Goal: Task Accomplishment & Management: Use online tool/utility

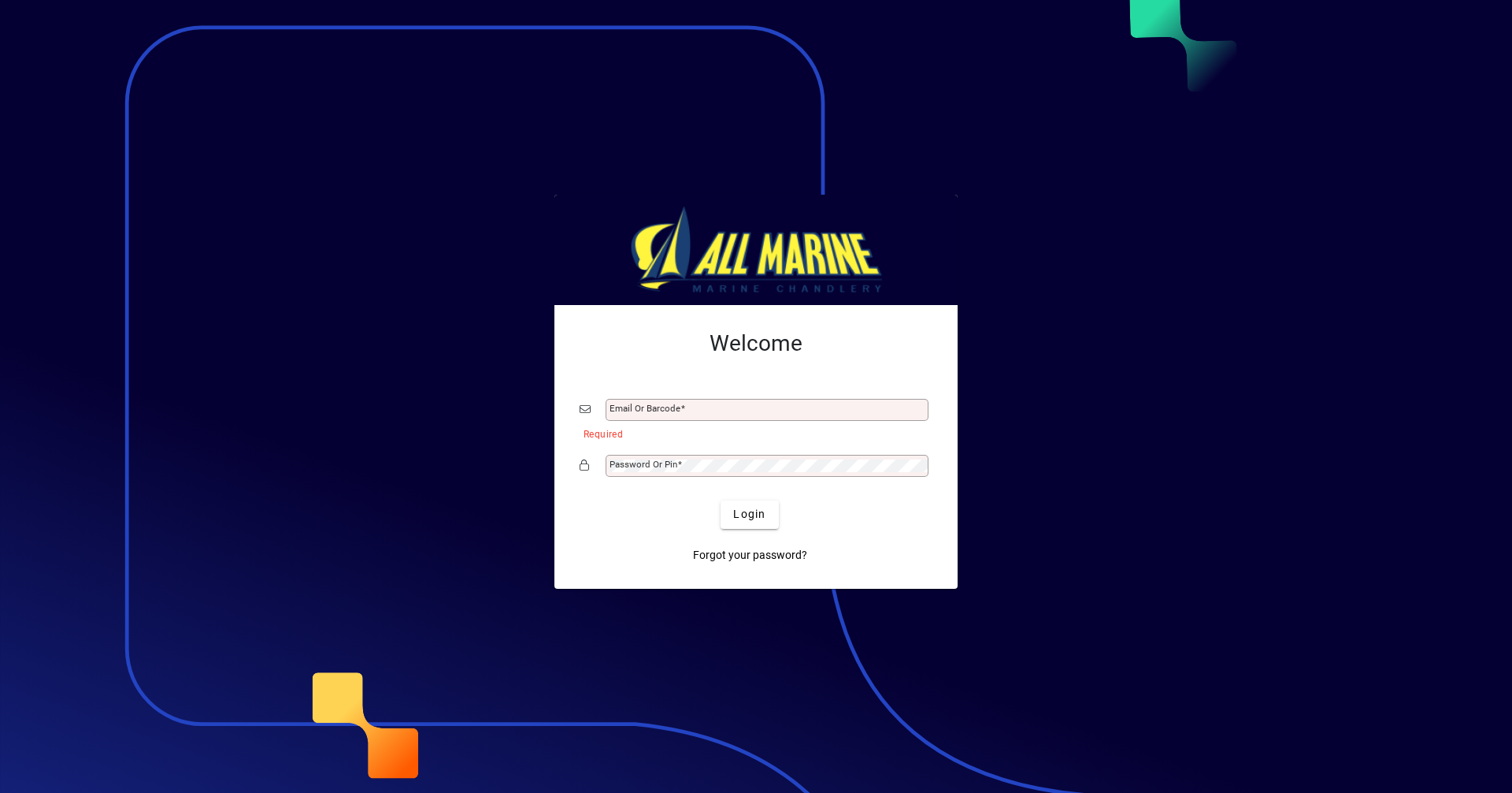
type input "**********"
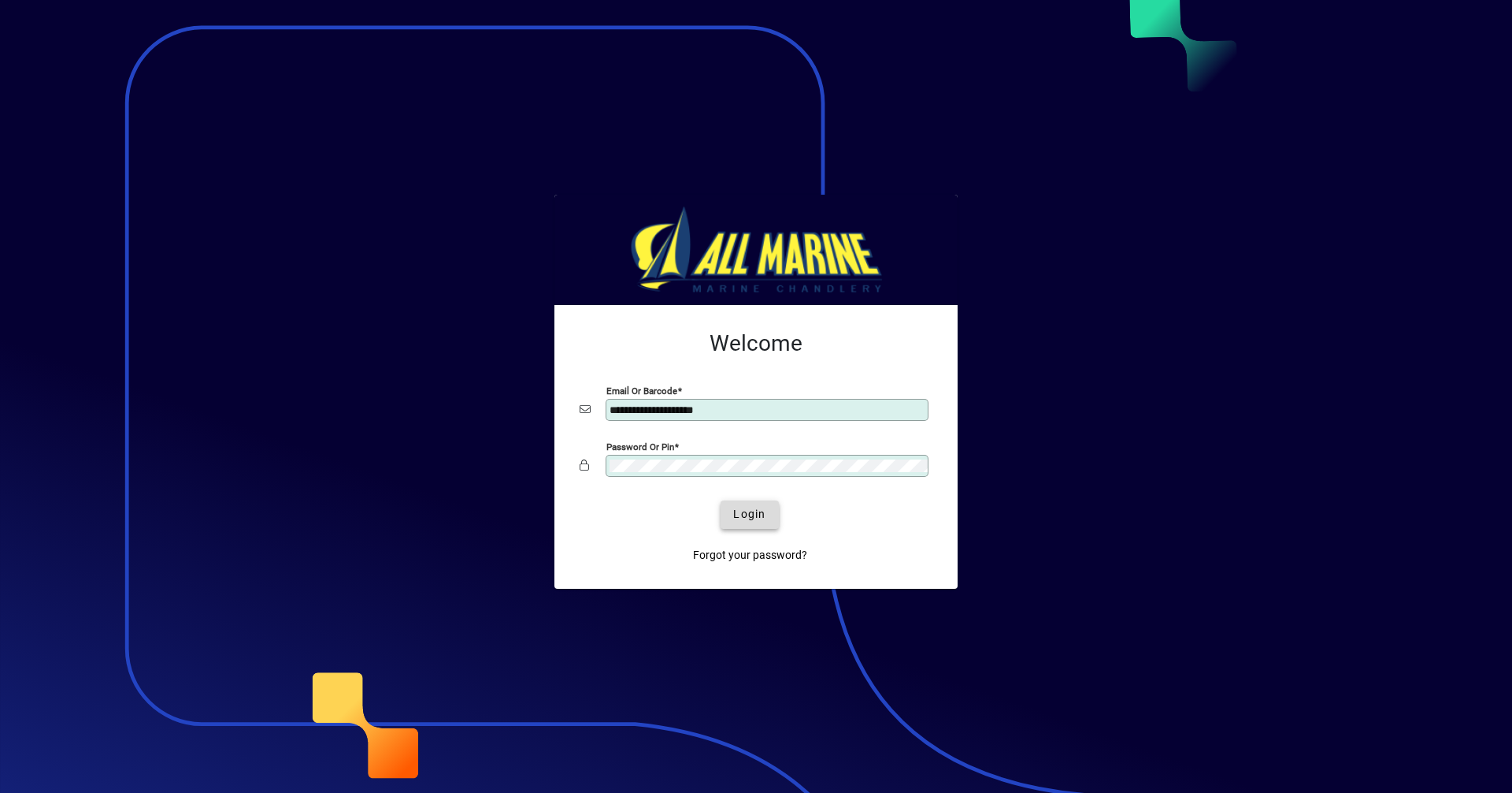
click at [747, 507] on span "Login" at bounding box center [749, 514] width 32 height 17
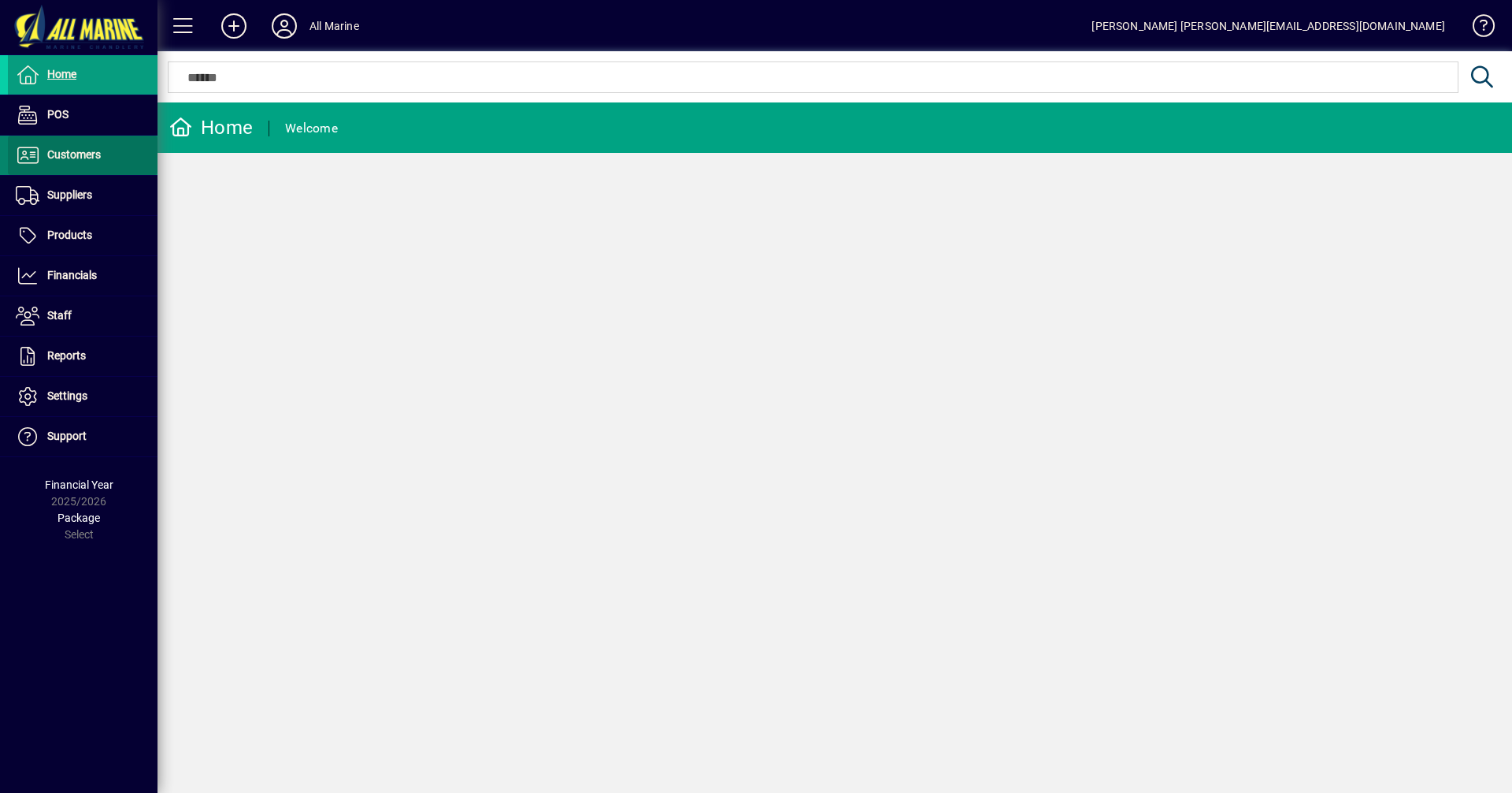
click at [84, 148] on span "Customers" at bounding box center [74, 154] width 53 height 12
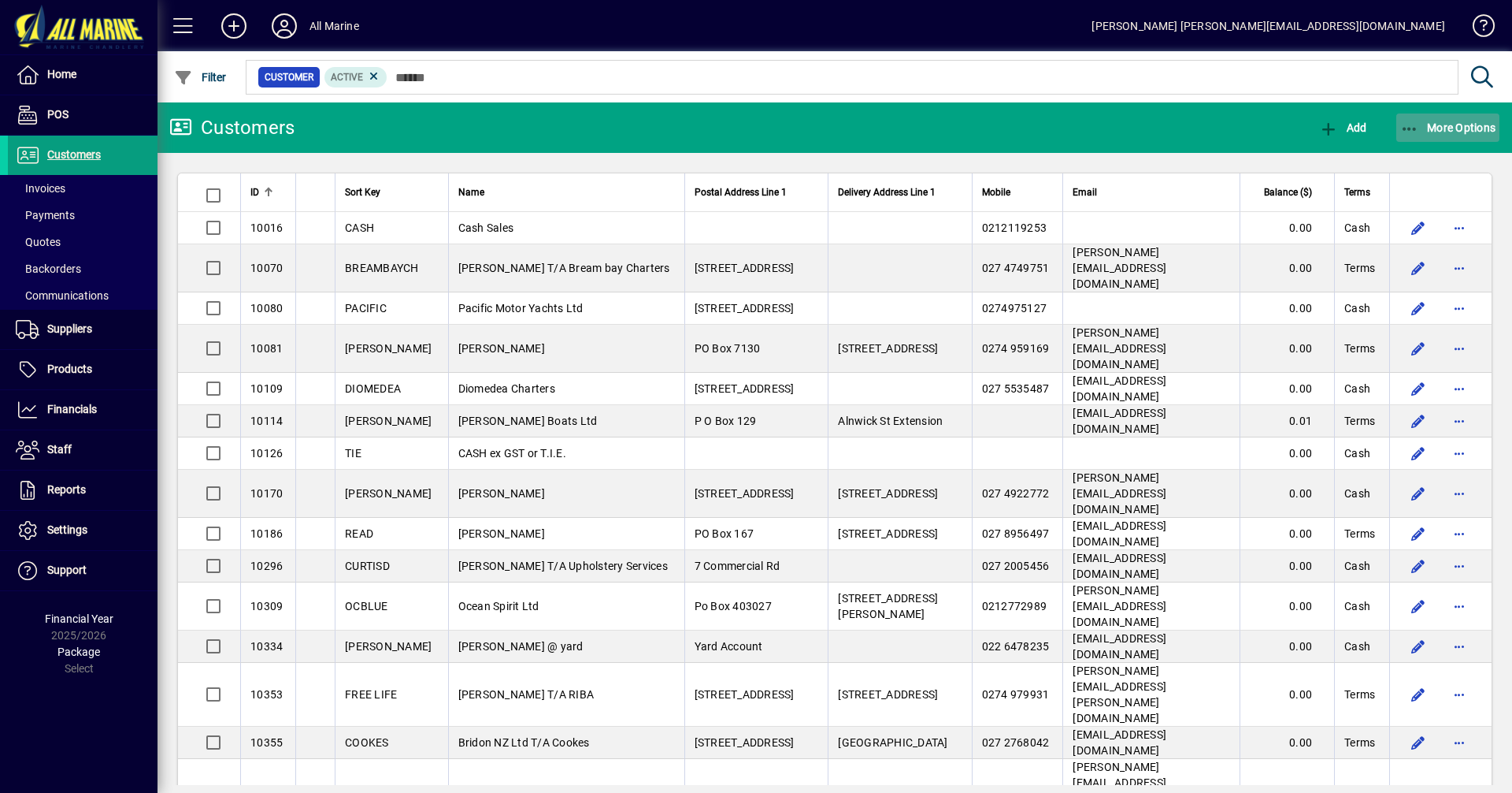
click at [1438, 122] on span "More Options" at bounding box center [1448, 128] width 96 height 12
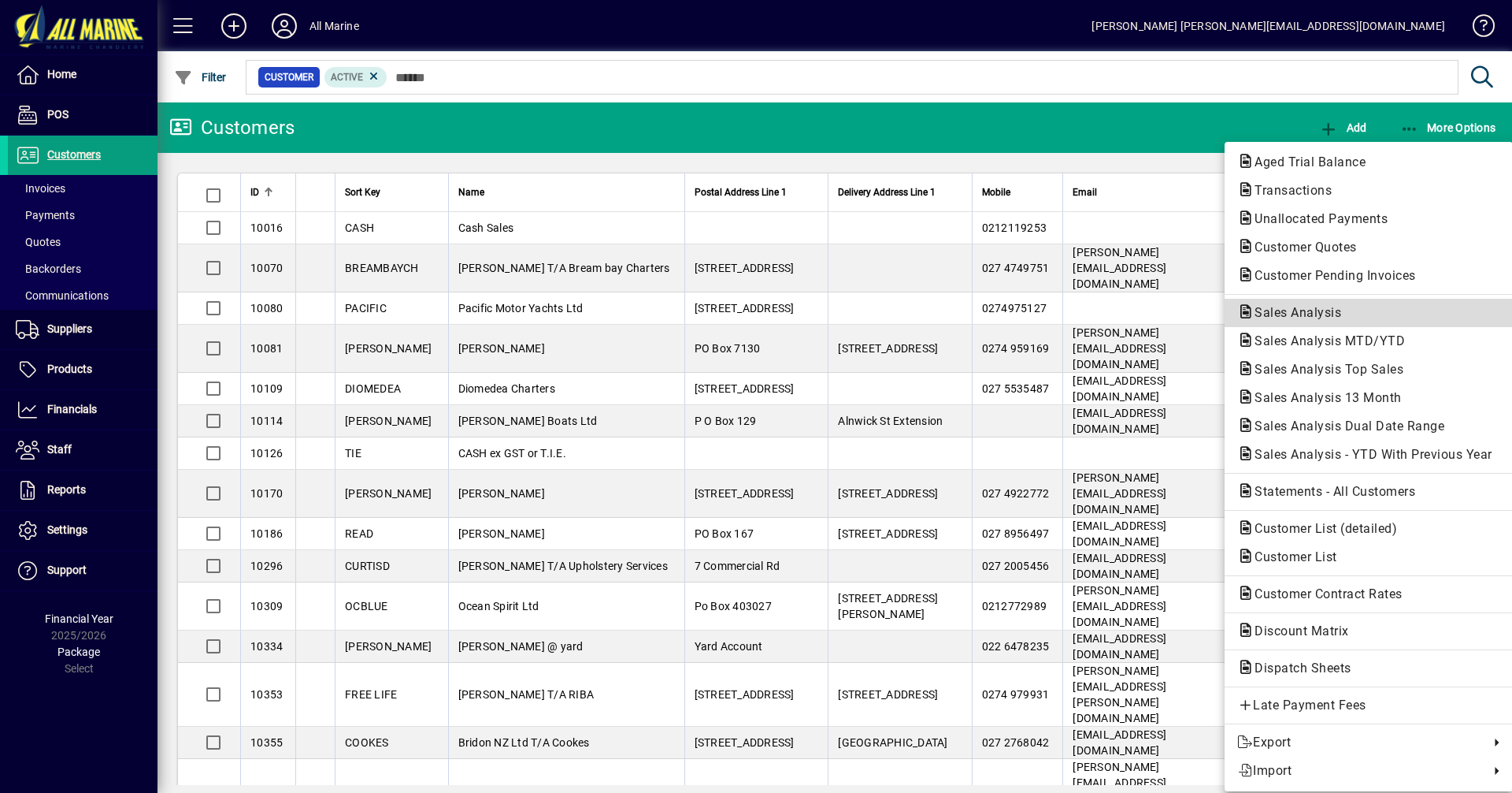
click at [1304, 310] on span "Sales Analysis" at bounding box center [1293, 312] width 112 height 15
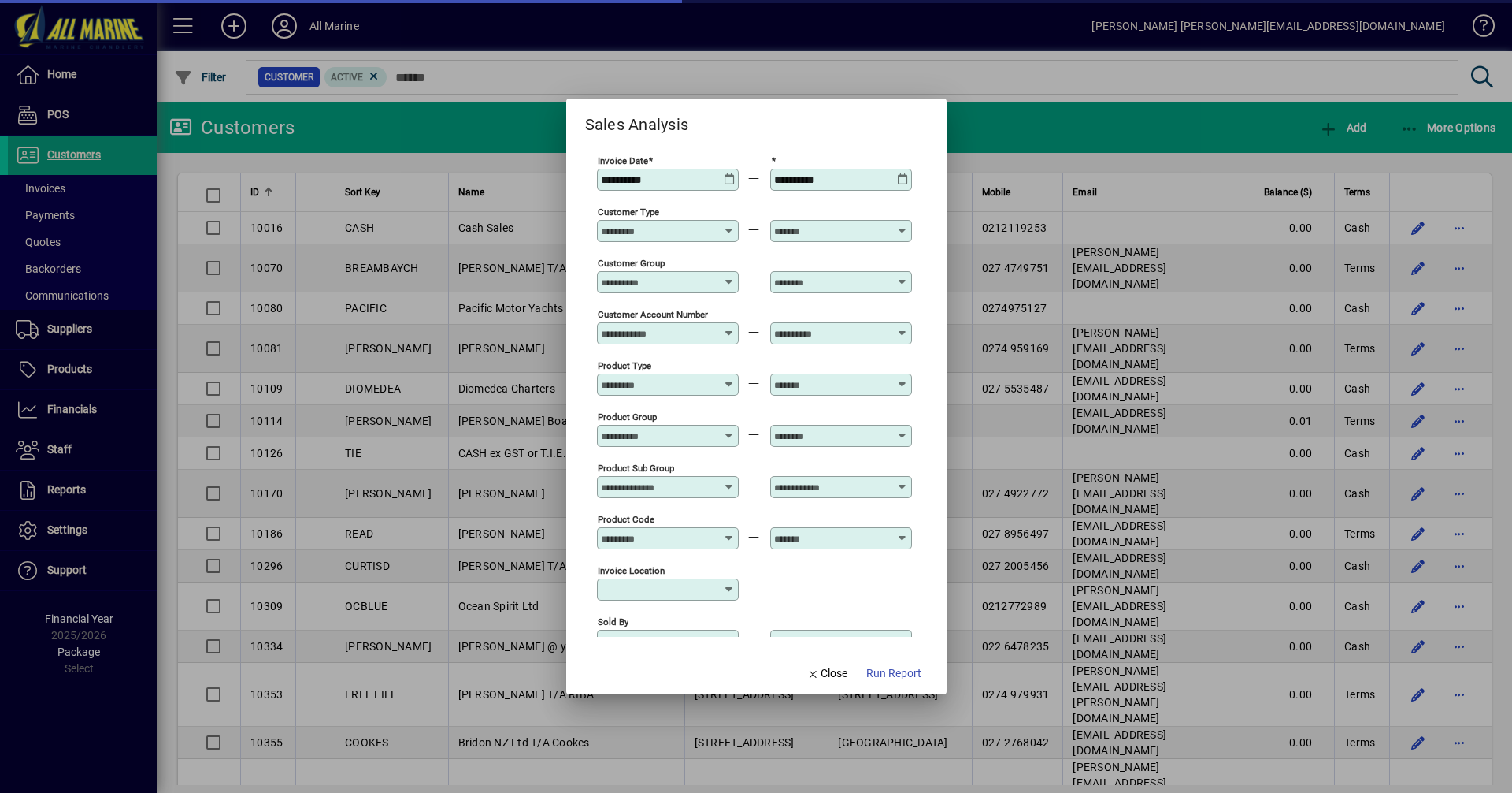
type input "**********"
click at [732, 173] on icon at bounding box center [729, 173] width 12 height 0
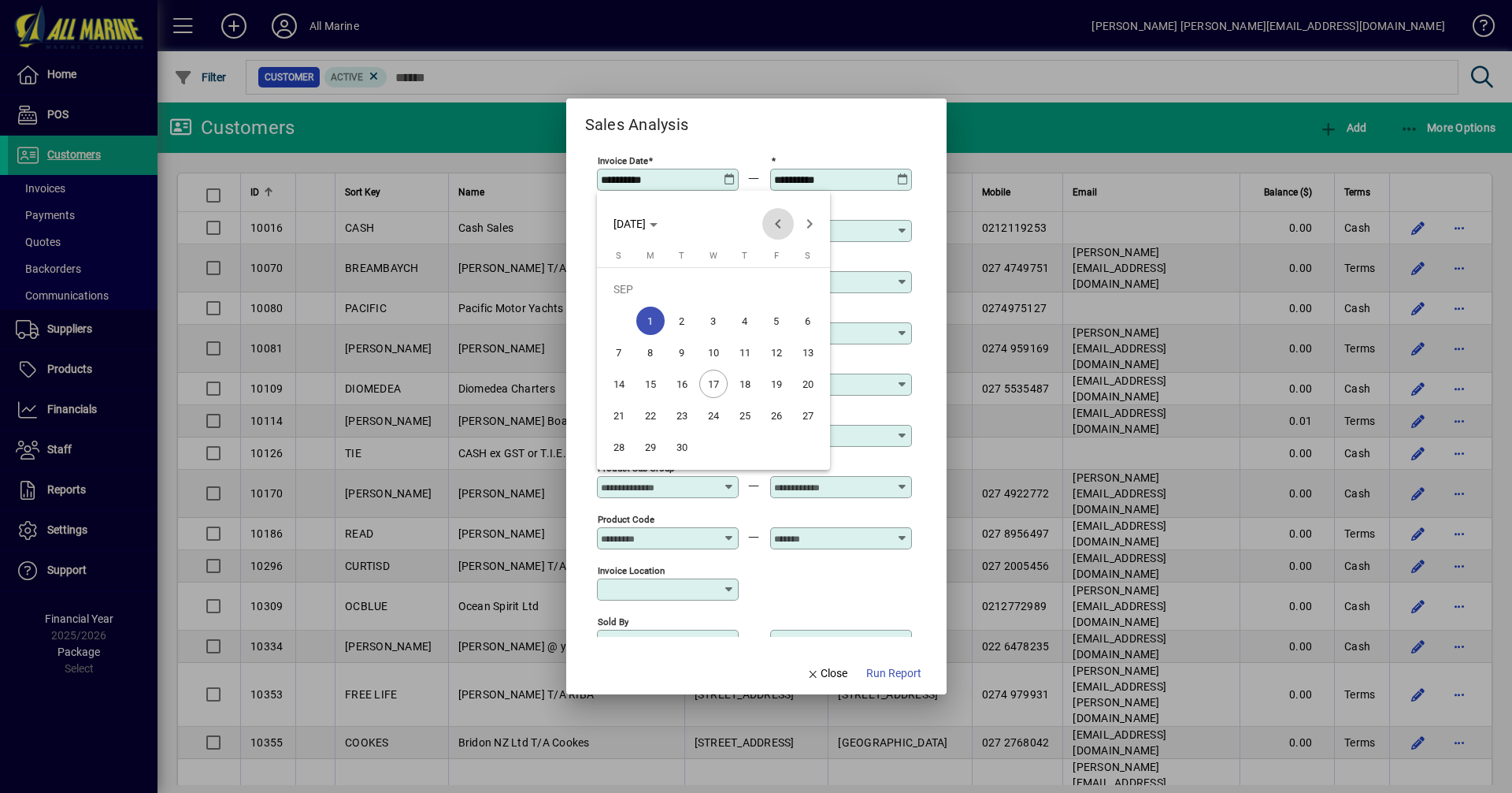
click at [780, 222] on span "Previous month" at bounding box center [779, 224] width 32 height 32
click at [781, 293] on span "1" at bounding box center [777, 289] width 28 height 28
type input "**********"
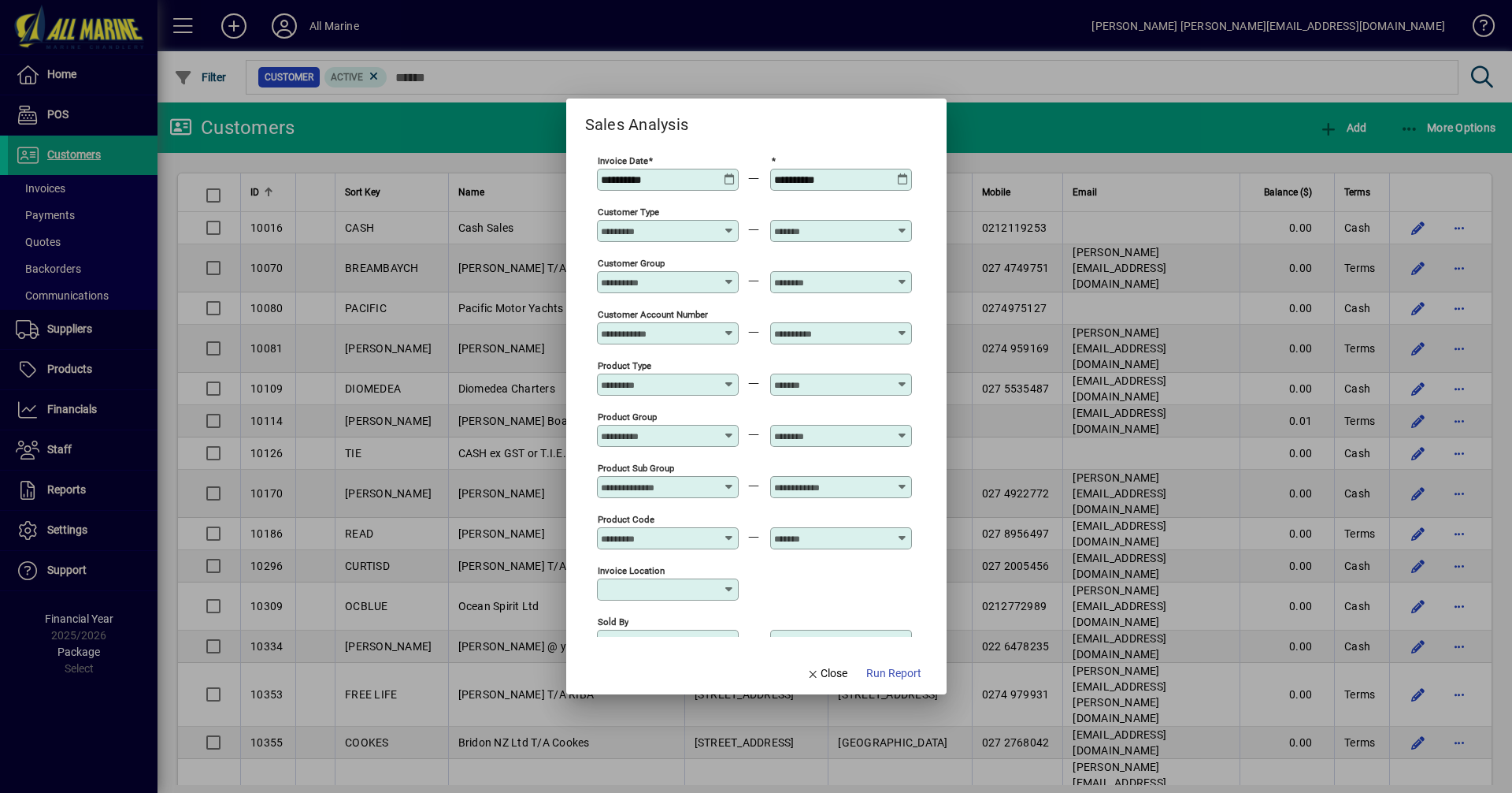
click at [902, 173] on icon at bounding box center [903, 173] width 12 height 0
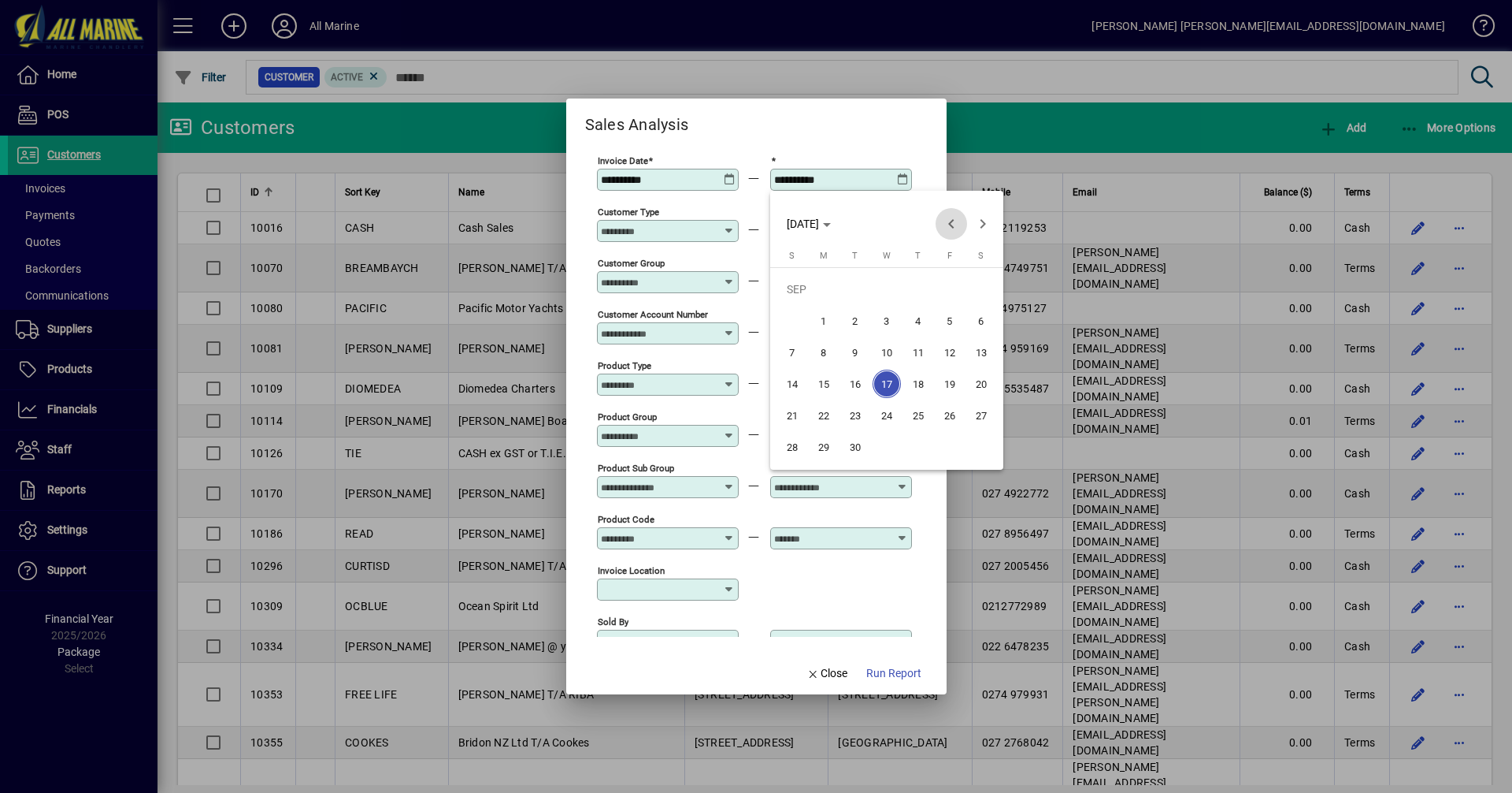
click at [947, 229] on span "Previous month" at bounding box center [952, 224] width 32 height 32
click at [793, 380] on span "17" at bounding box center [793, 384] width 28 height 28
type input "**********"
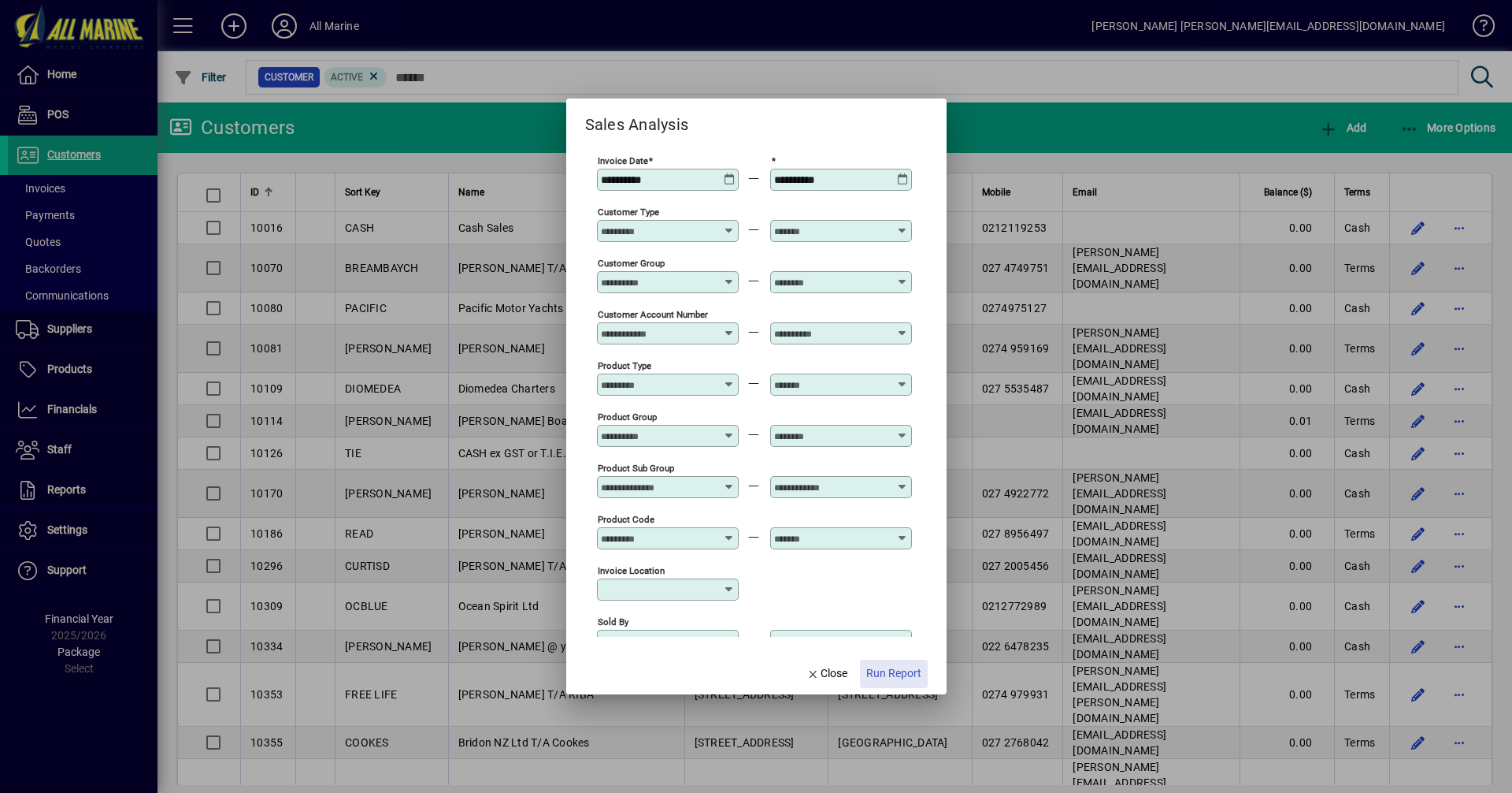
click at [898, 672] on span "Run Report" at bounding box center [894, 673] width 55 height 17
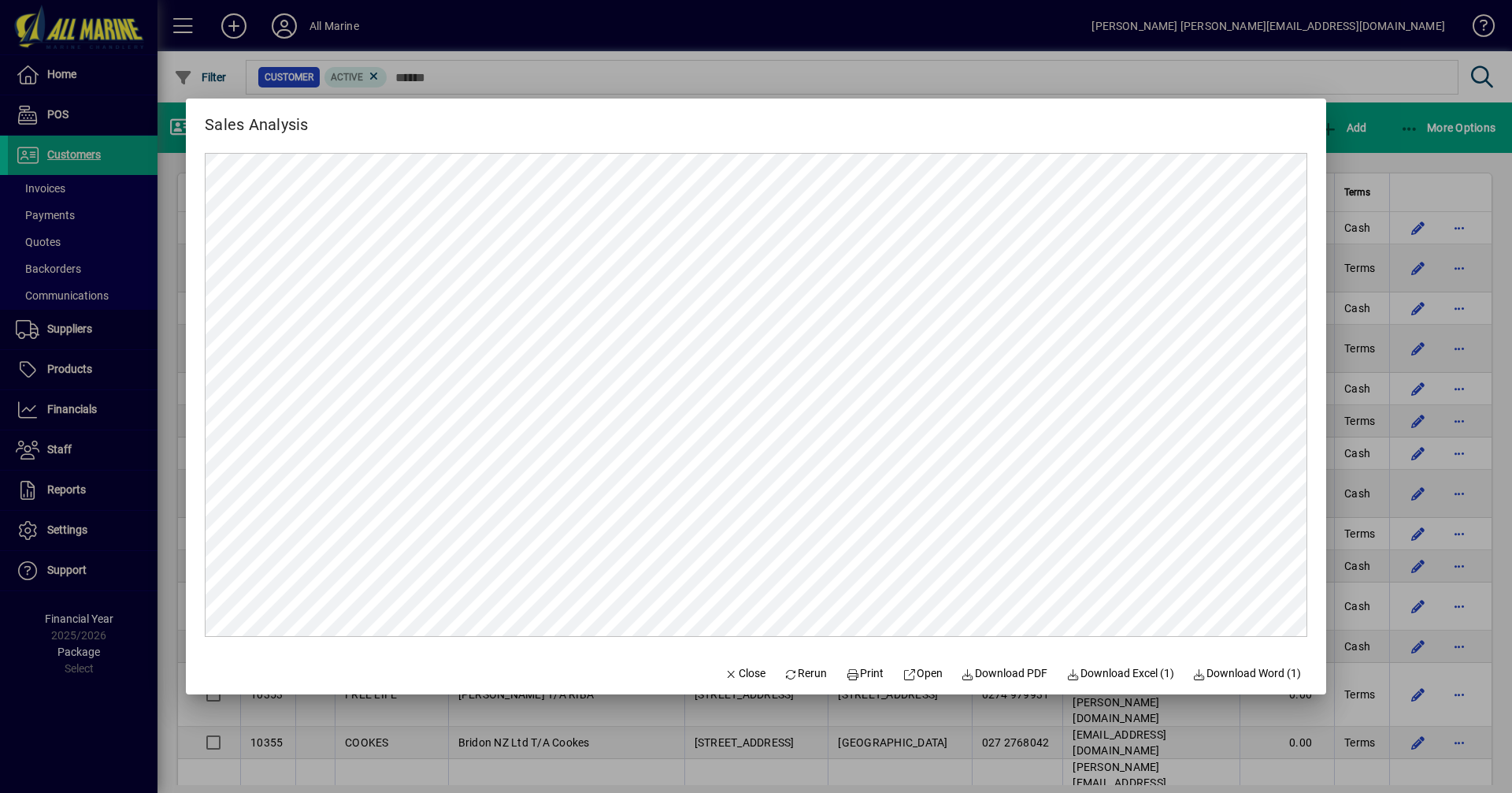
click at [1391, 148] on div at bounding box center [756, 396] width 1512 height 793
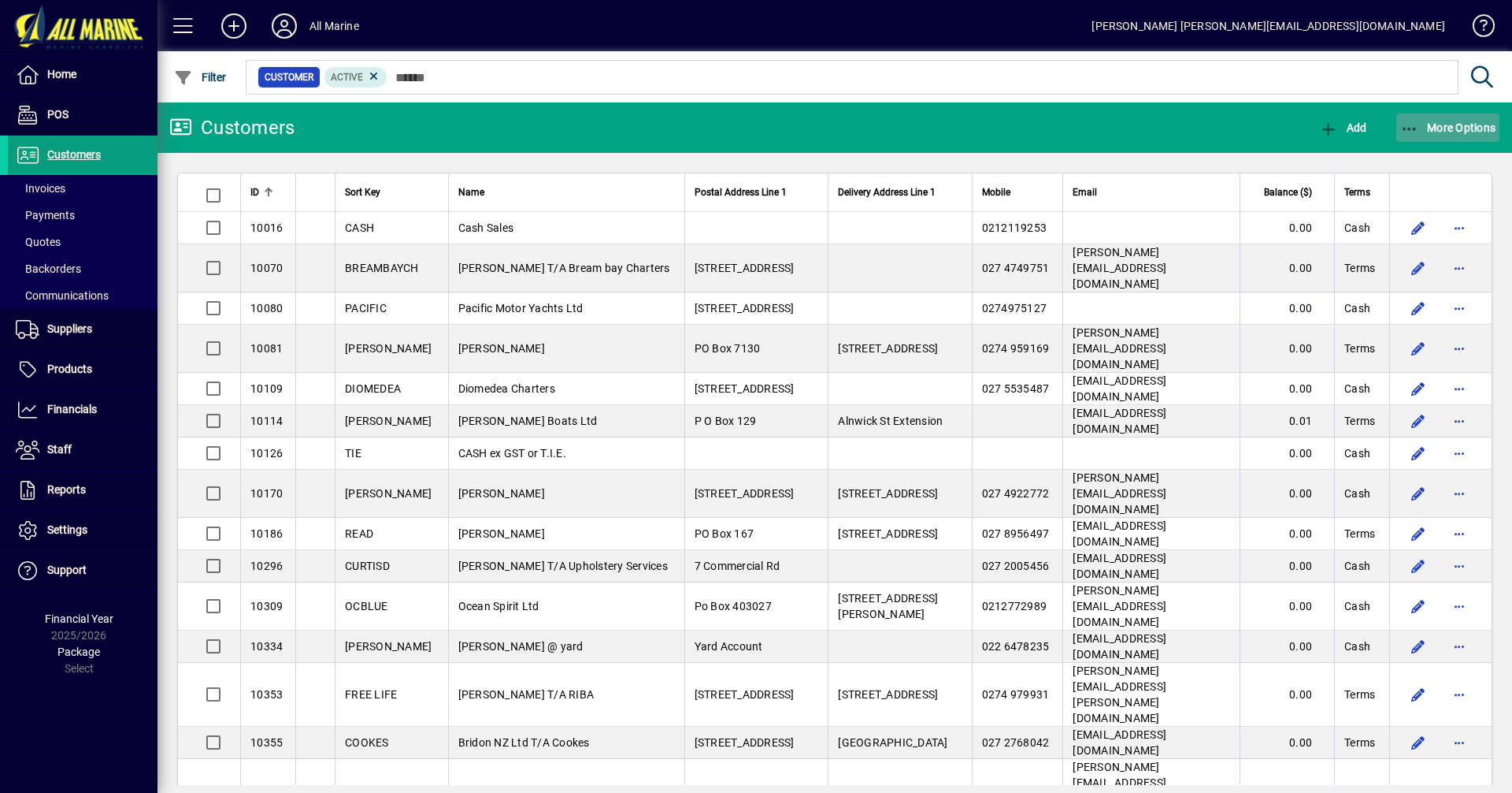
click at [1415, 123] on icon "button" at bounding box center [1410, 130] width 20 height 16
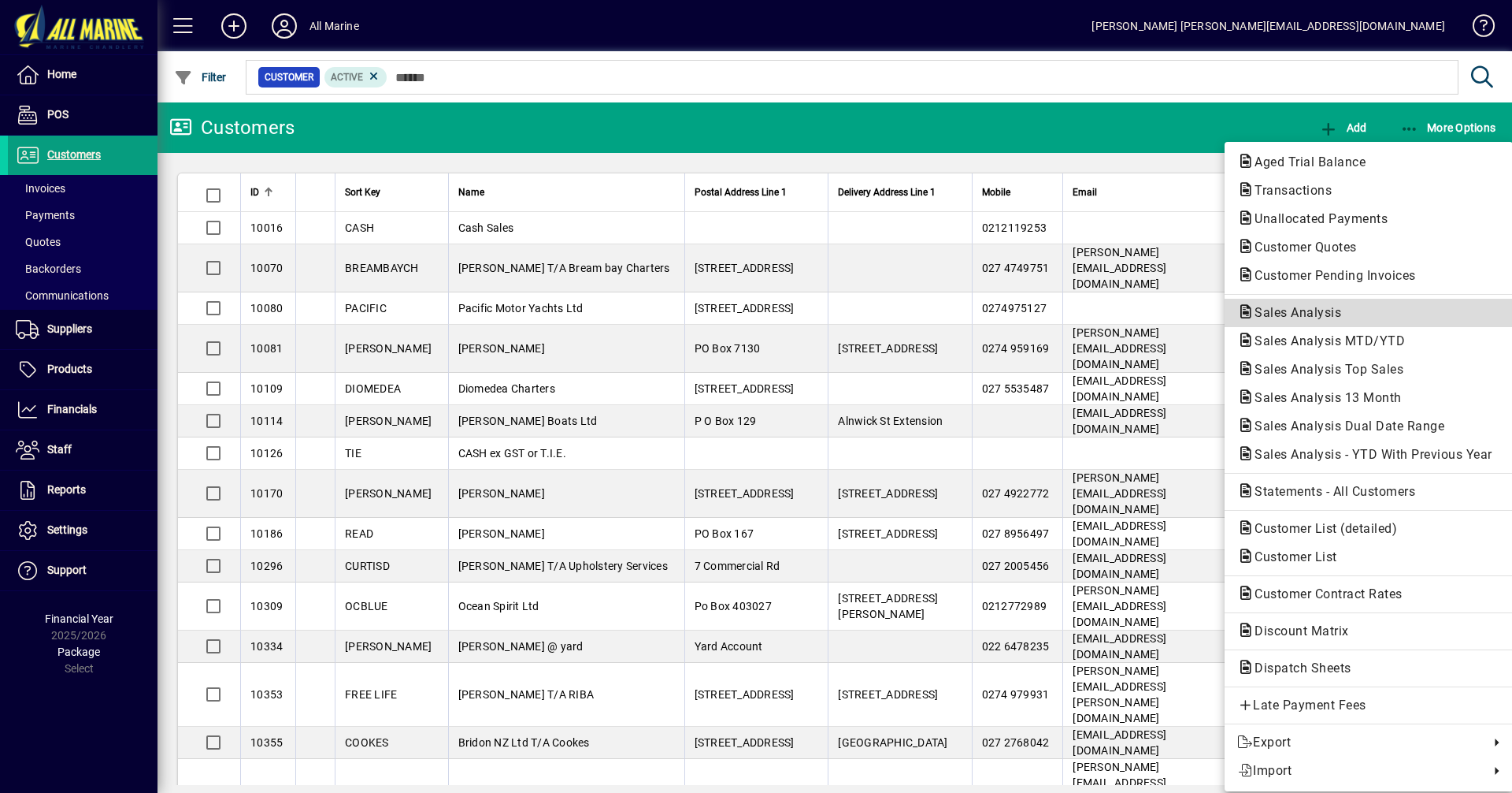
click at [1314, 307] on span "Sales Analysis" at bounding box center [1293, 312] width 112 height 15
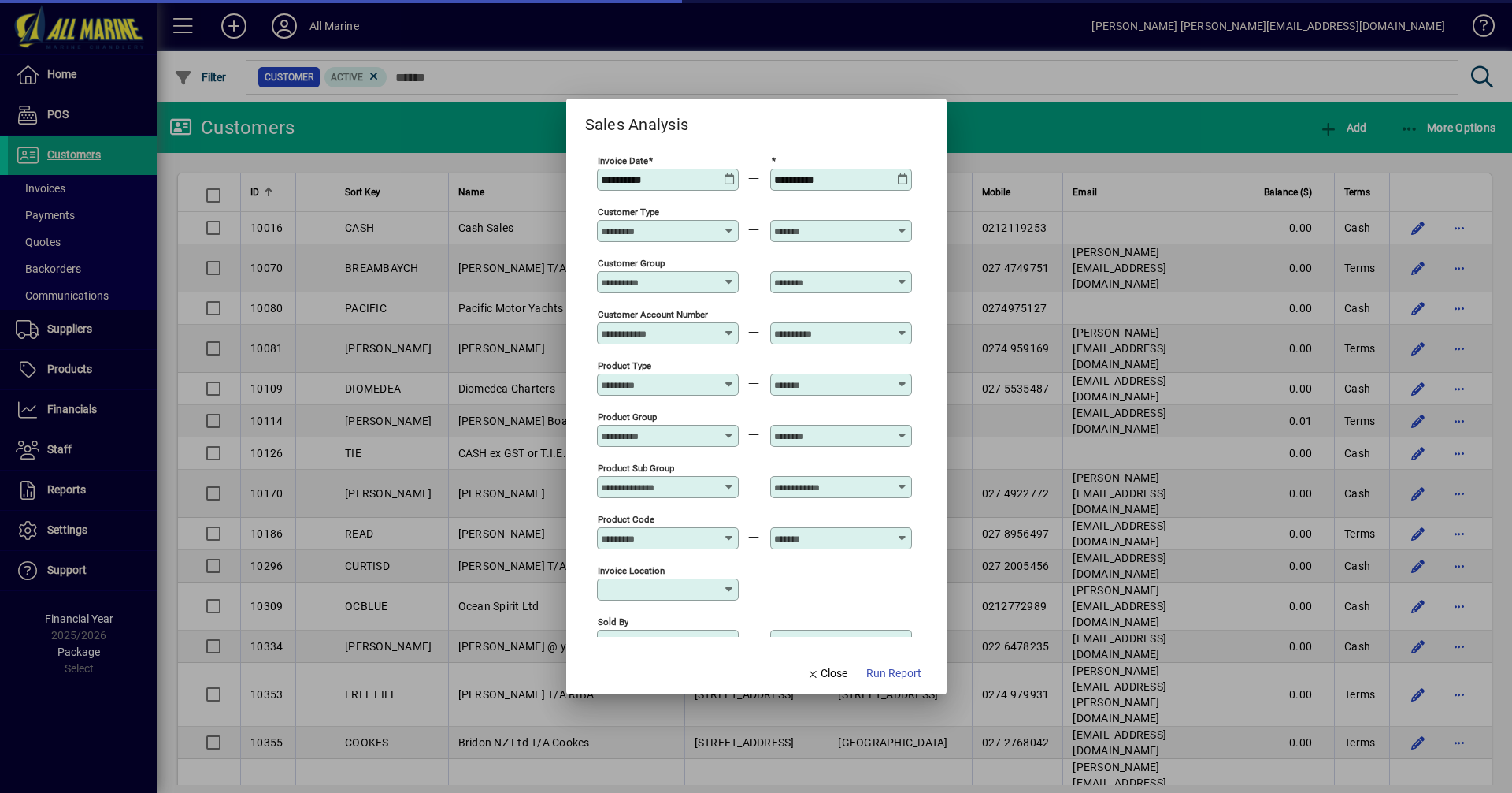
click at [729, 173] on icon at bounding box center [729, 173] width 12 height 0
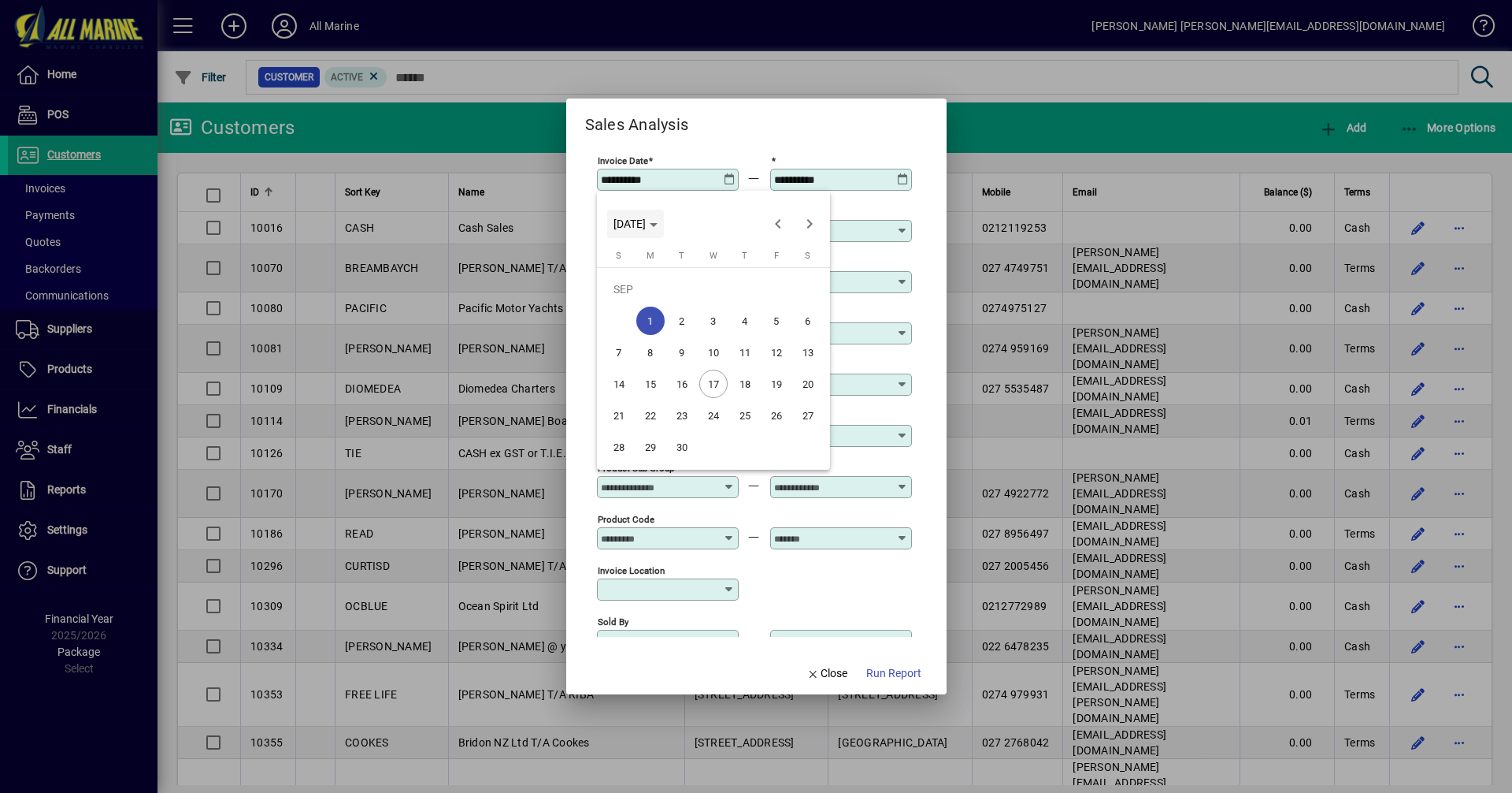
click at [646, 221] on span "[DATE]" at bounding box center [630, 224] width 32 height 12
click at [632, 338] on span "2024" at bounding box center [631, 335] width 50 height 28
click at [624, 370] on span "SEP" at bounding box center [631, 367] width 50 height 28
click at [615, 315] on span "1" at bounding box center [619, 321] width 28 height 28
type input "**********"
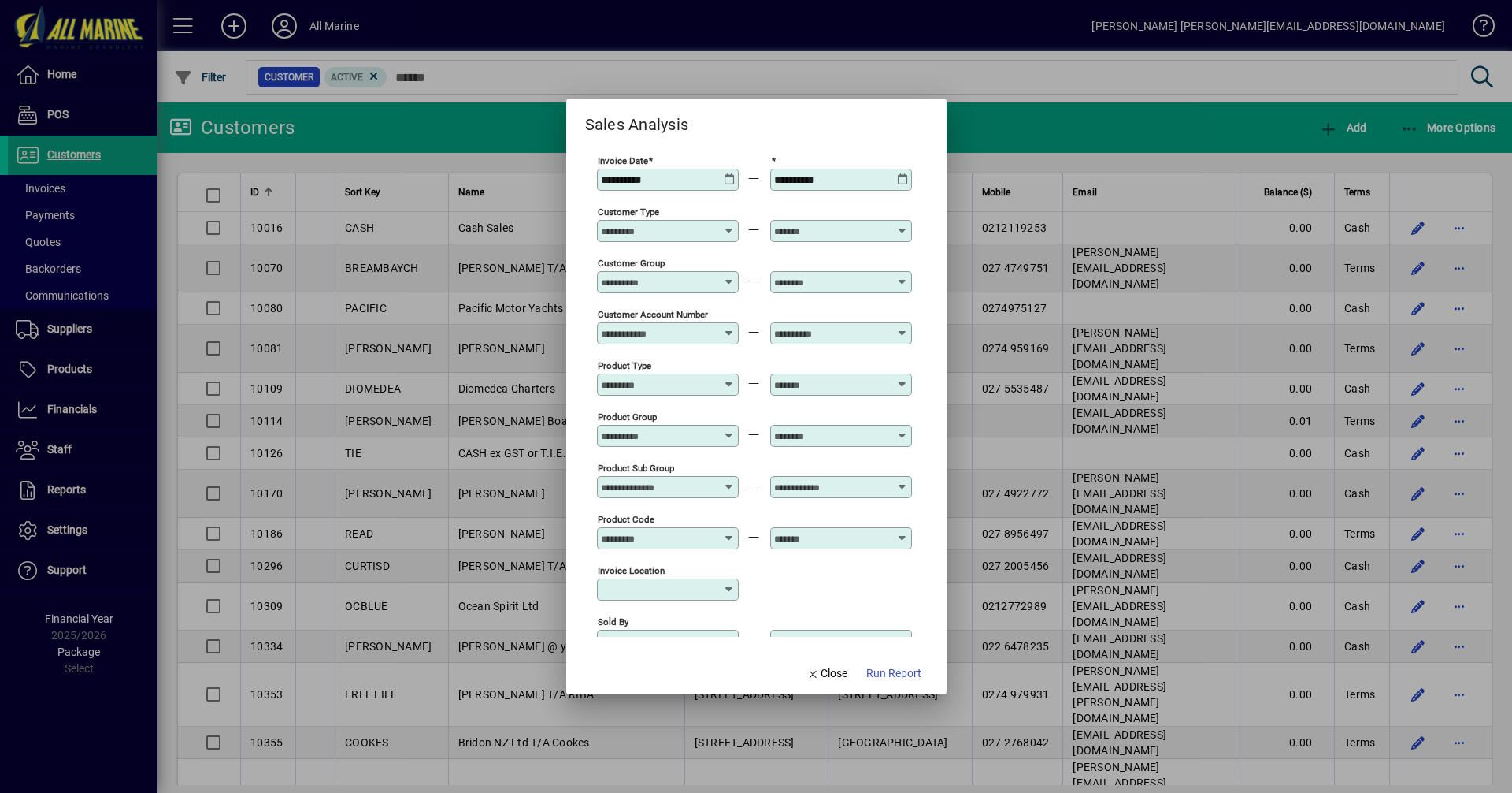
click at [903, 173] on icon at bounding box center [903, 173] width 12 height 0
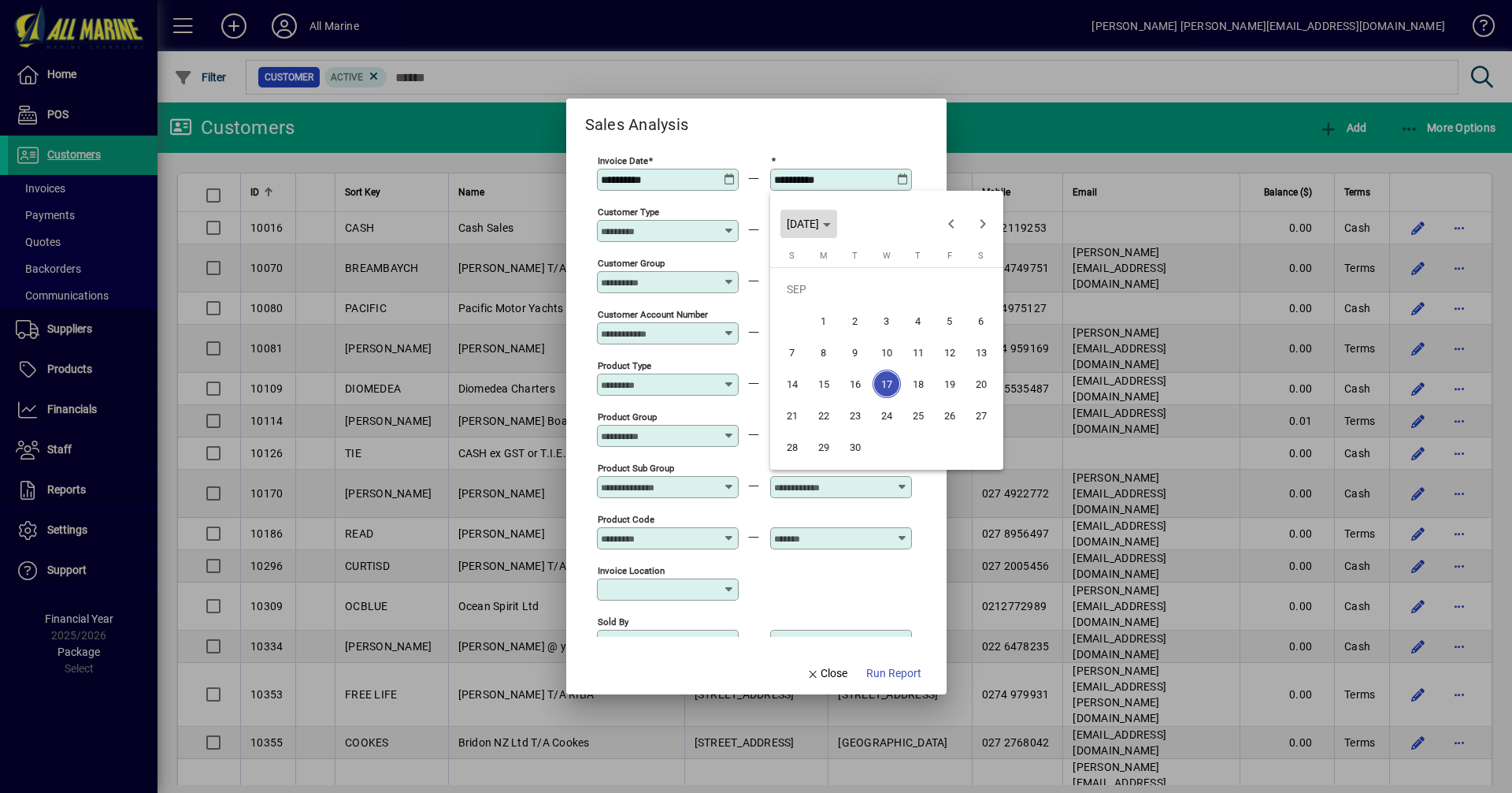
click at [831, 221] on span "[DATE]" at bounding box center [809, 224] width 44 height 12
click at [799, 332] on span "2024" at bounding box center [803, 335] width 50 height 28
click at [801, 365] on span "SEP" at bounding box center [803, 367] width 50 height 28
click at [856, 382] on span "17" at bounding box center [856, 384] width 28 height 28
type input "**********"
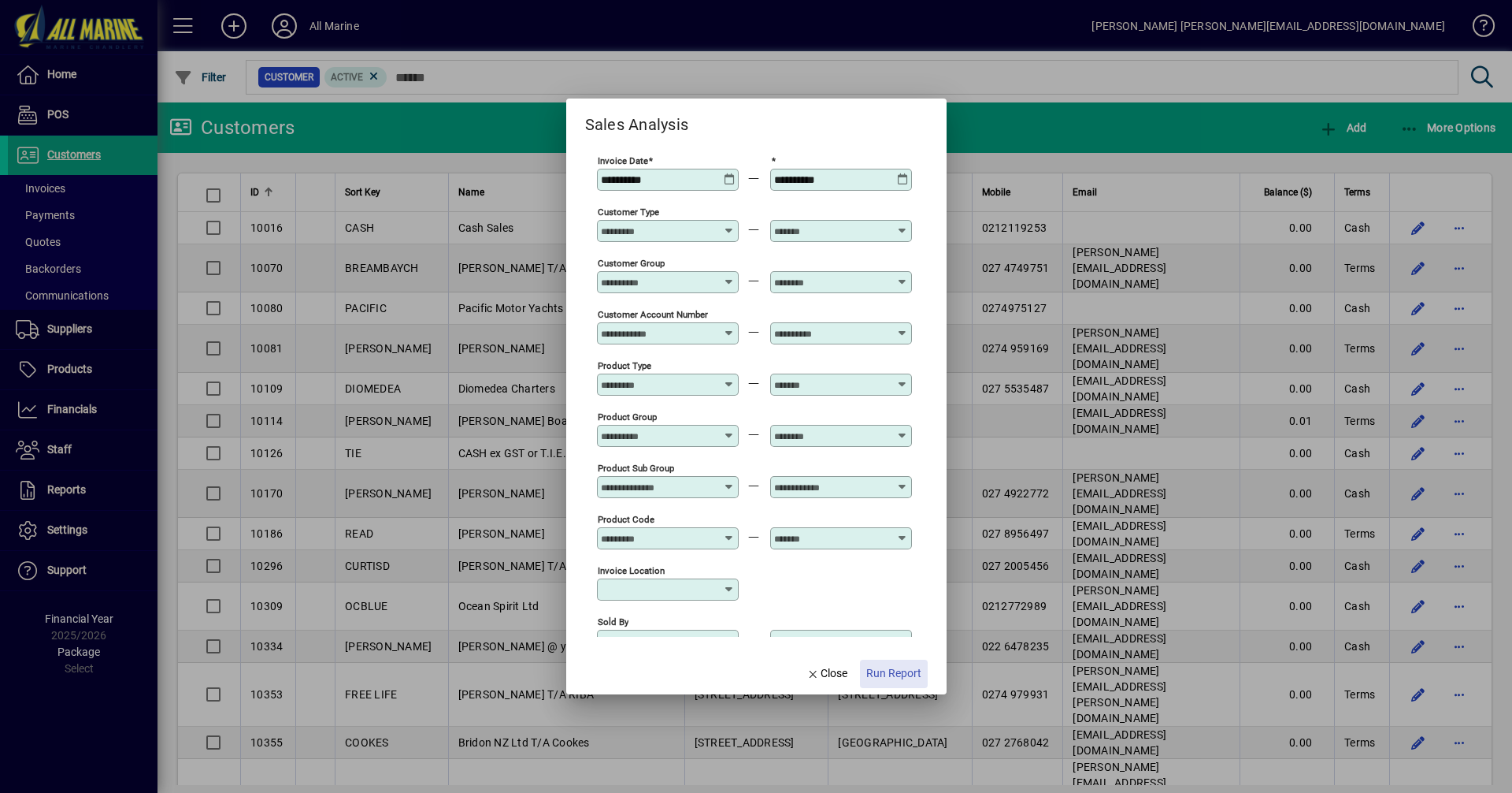
click at [893, 671] on span "Run Report" at bounding box center [894, 673] width 55 height 17
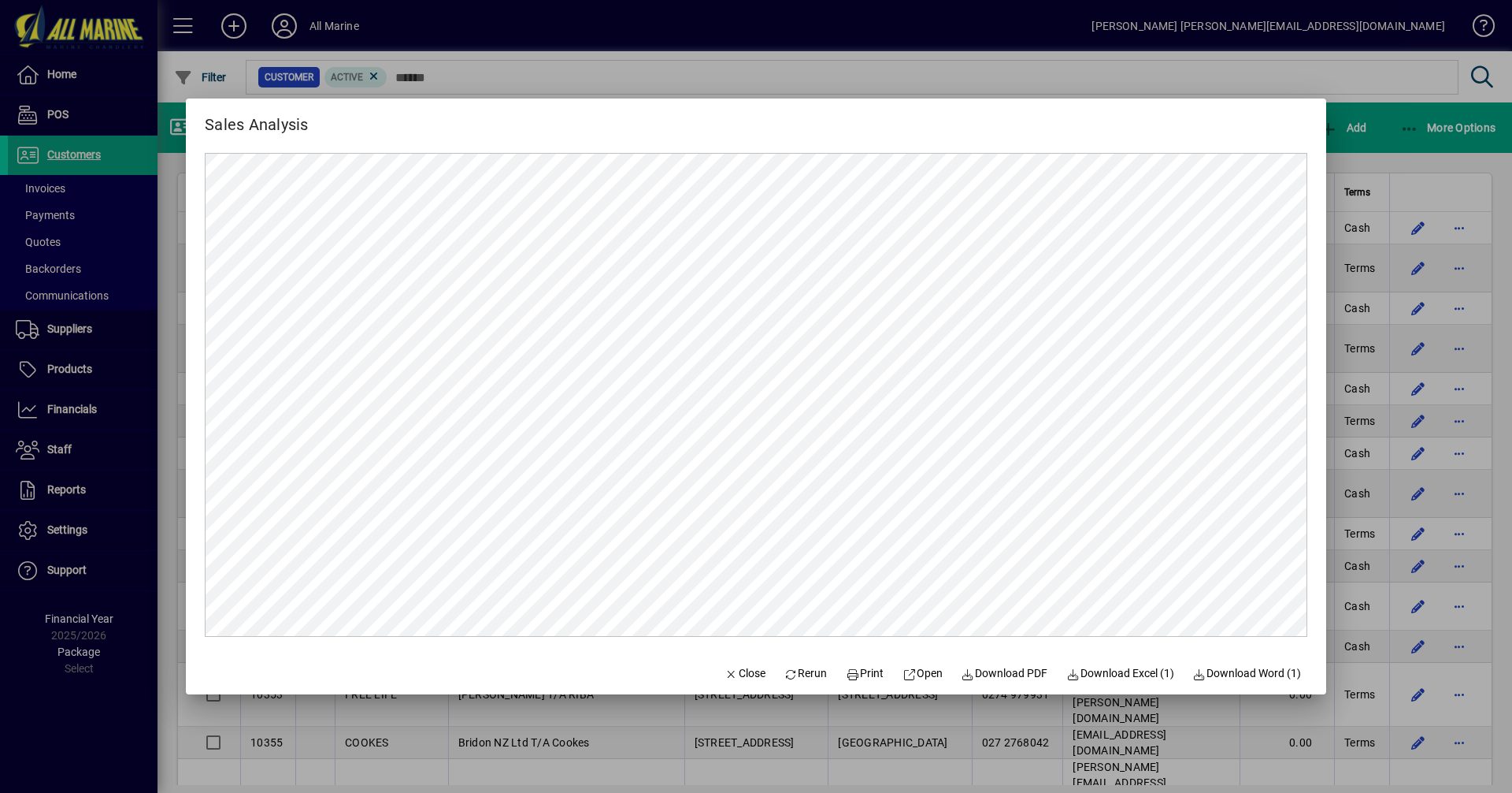
click at [1383, 142] on div at bounding box center [756, 396] width 1512 height 793
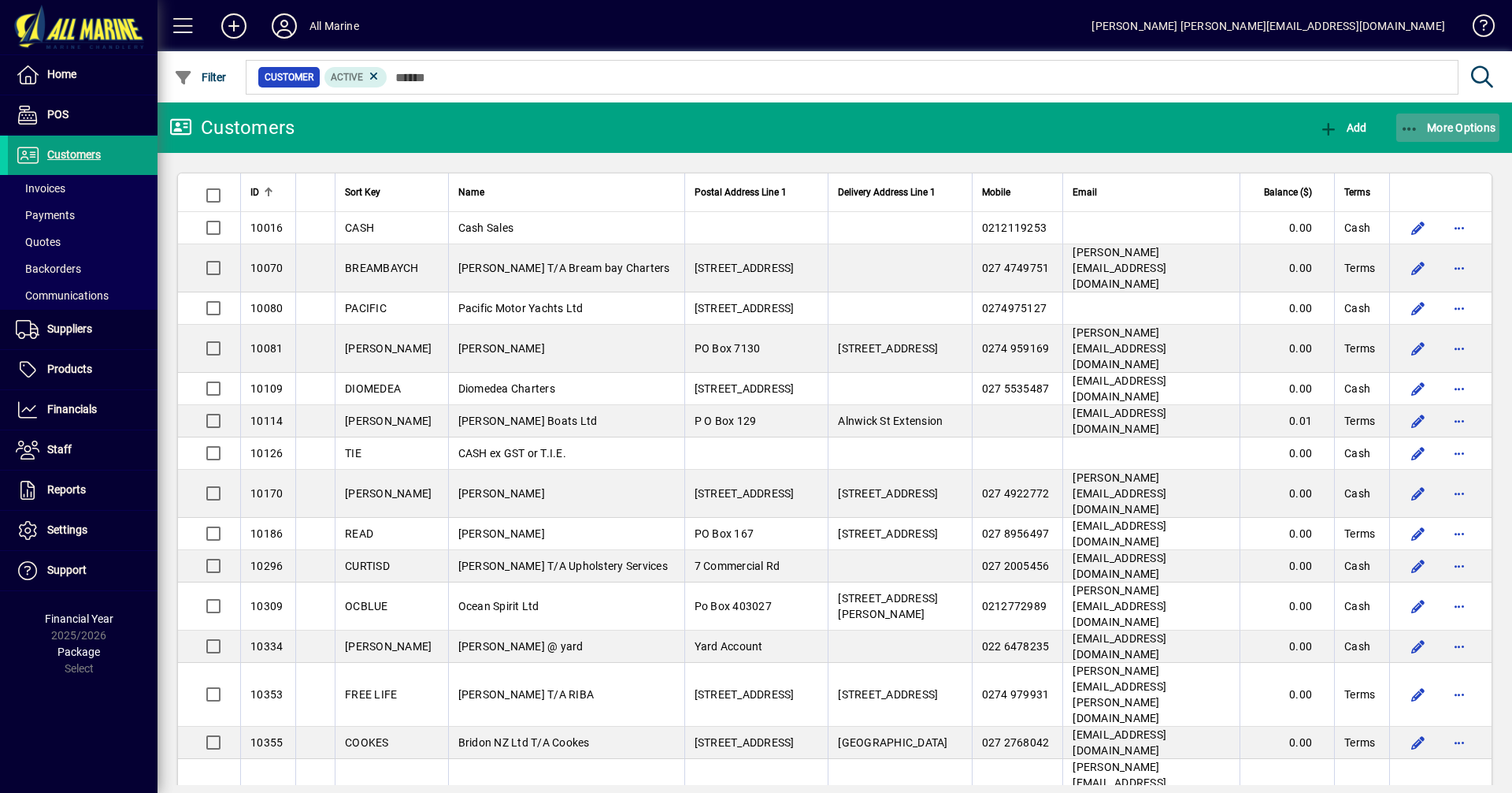
click at [1415, 122] on icon "button" at bounding box center [1410, 130] width 20 height 16
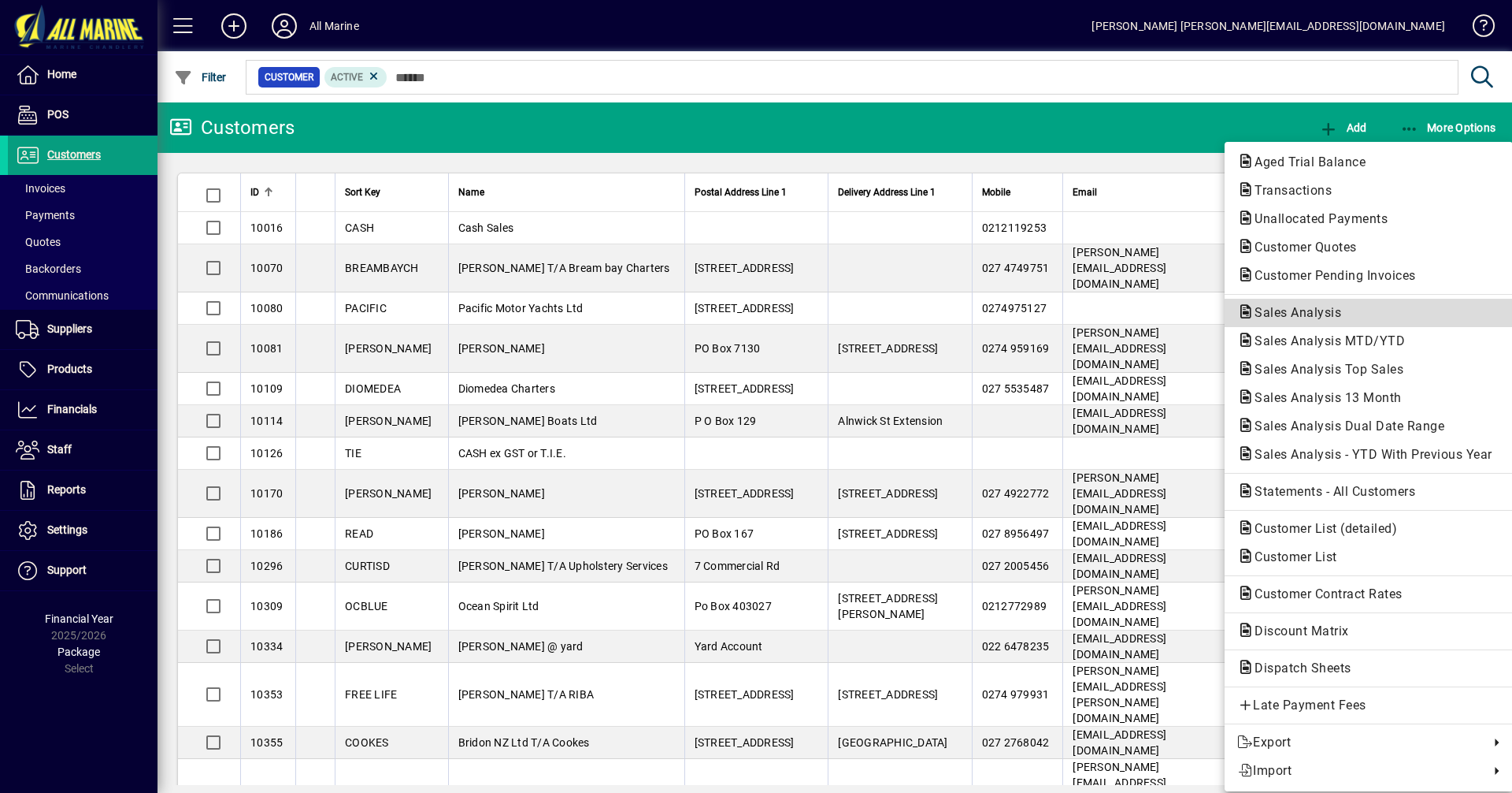
click at [1307, 313] on span "Sales Analysis" at bounding box center [1293, 312] width 112 height 15
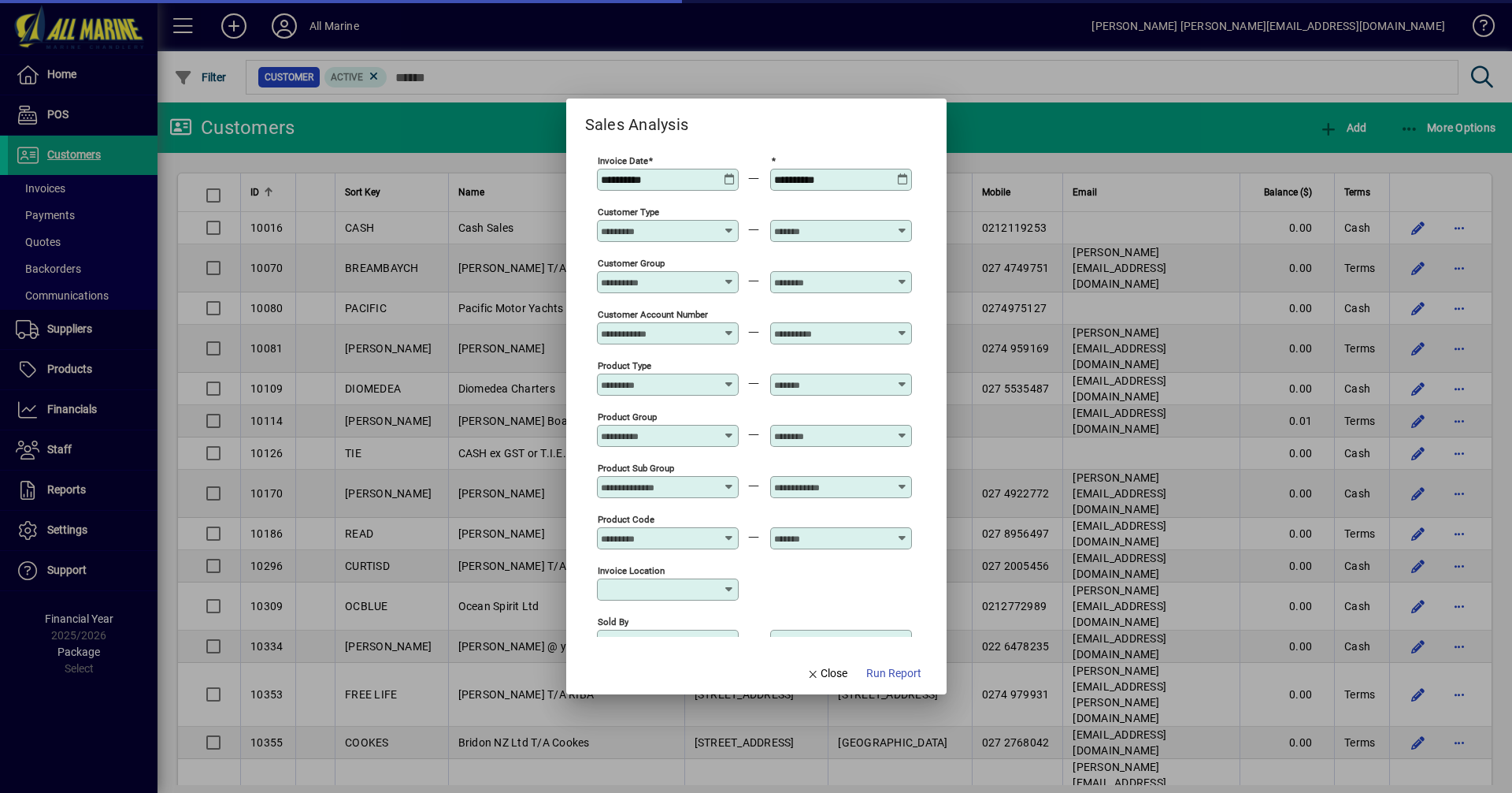
type input "**********"
click at [723, 177] on div "**********" at bounding box center [670, 179] width 137 height 12
click at [729, 173] on icon at bounding box center [729, 173] width 12 height 0
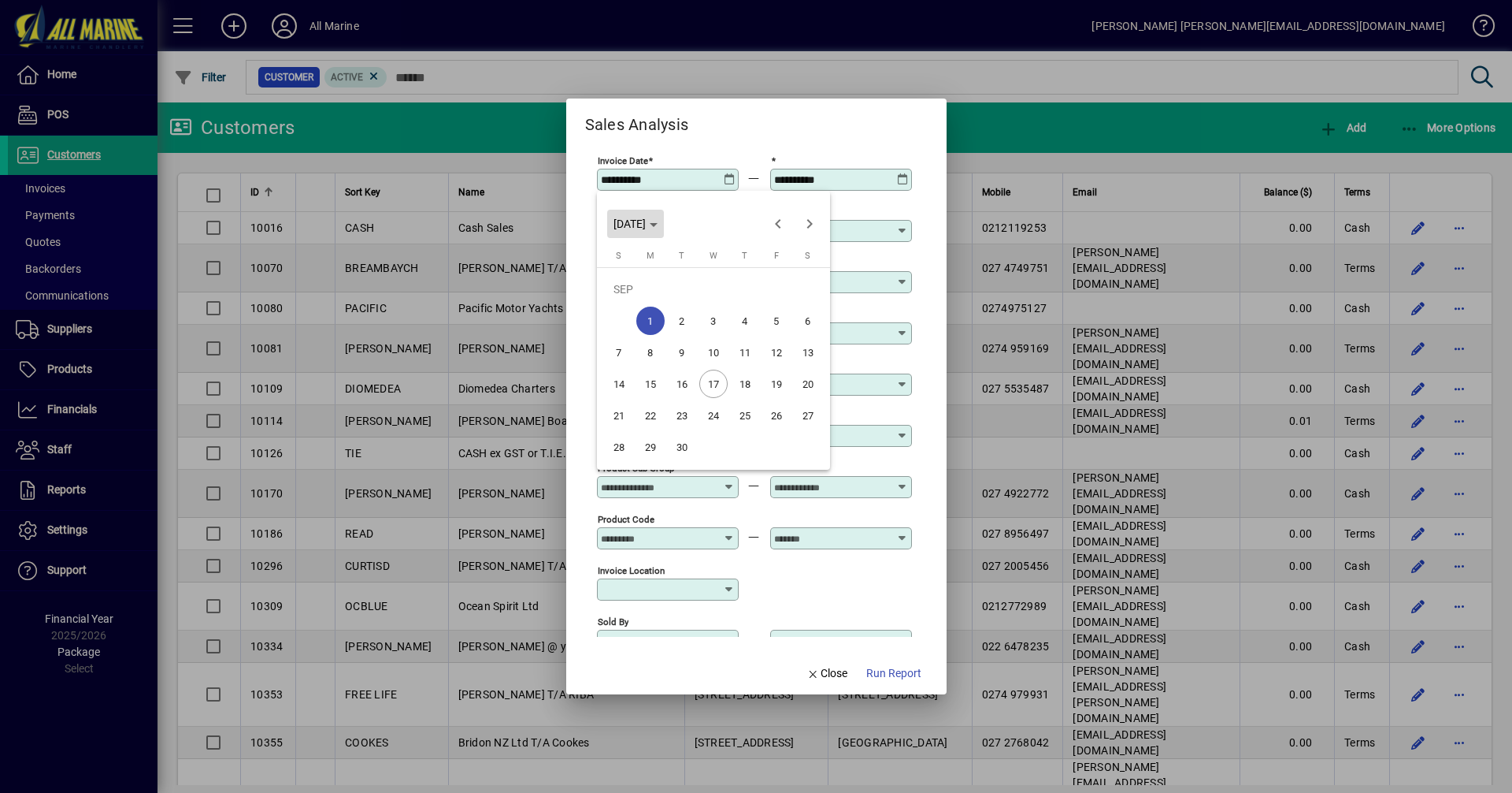
click at [646, 222] on span "[DATE]" at bounding box center [630, 224] width 32 height 12
click at [802, 303] on span "2023" at bounding box center [796, 304] width 50 height 28
click at [628, 360] on span "SEP" at bounding box center [631, 367] width 50 height 28
click at [772, 285] on span "1" at bounding box center [777, 289] width 28 height 28
type input "**********"
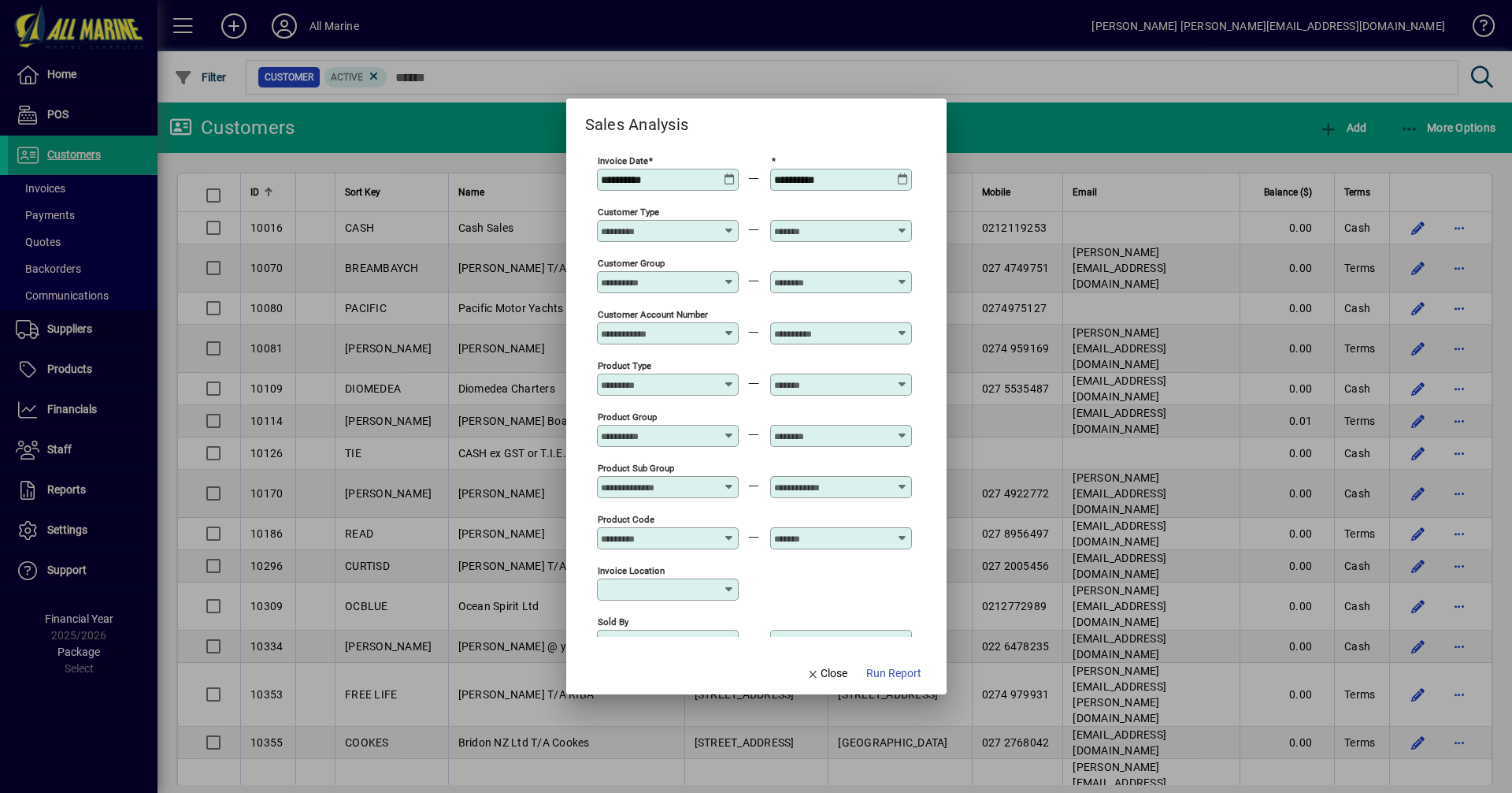
click at [905, 173] on icon at bounding box center [903, 173] width 12 height 0
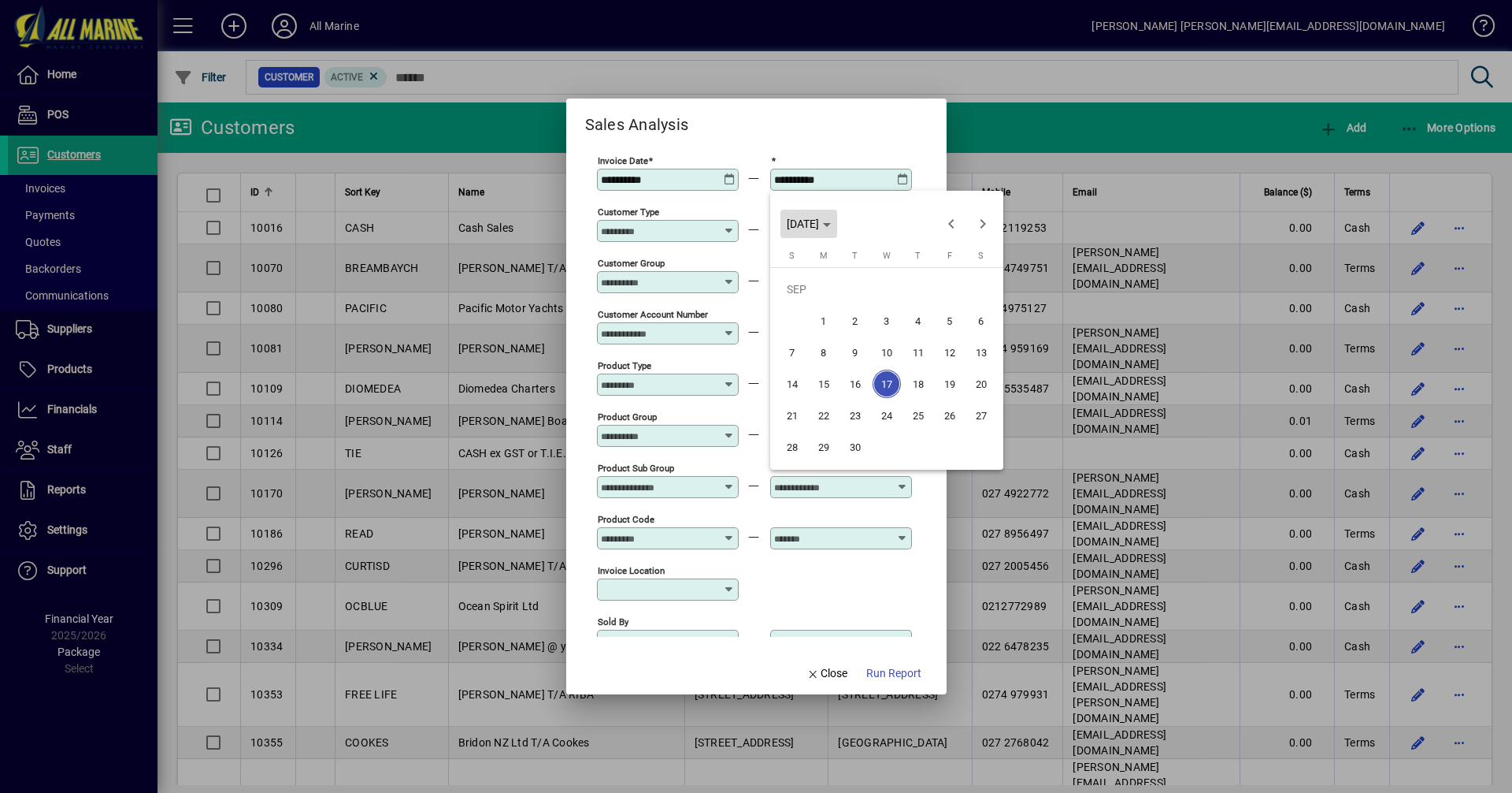
click at [837, 232] on span "Choose month and year" at bounding box center [809, 224] width 57 height 38
click at [970, 304] on span "2023" at bounding box center [969, 304] width 50 height 28
click at [804, 366] on span "SEP" at bounding box center [803, 367] width 50 height 28
click at [791, 384] on span "17" at bounding box center [793, 384] width 28 height 28
type input "**********"
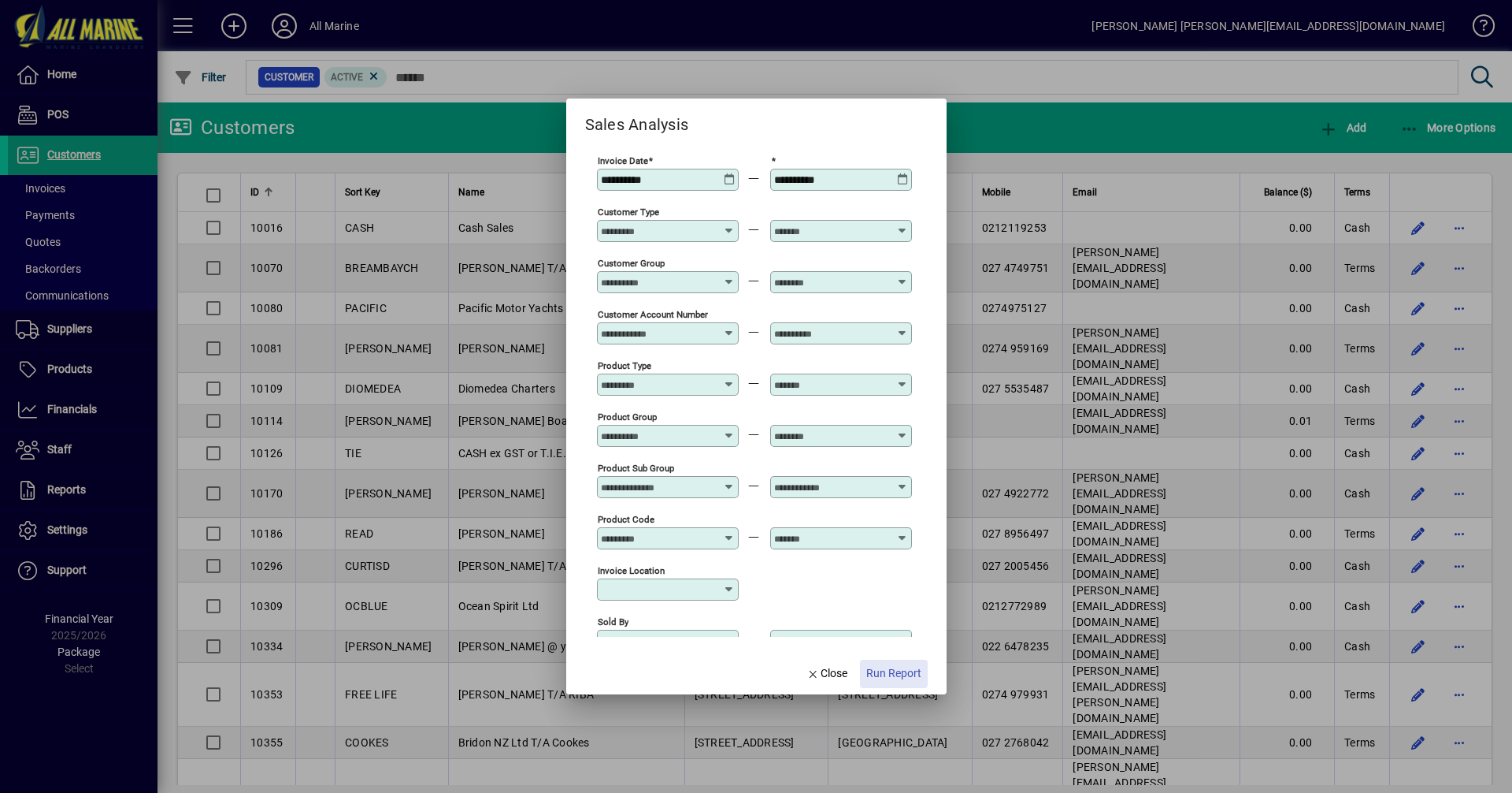
click at [889, 671] on span "Run Report" at bounding box center [894, 673] width 55 height 17
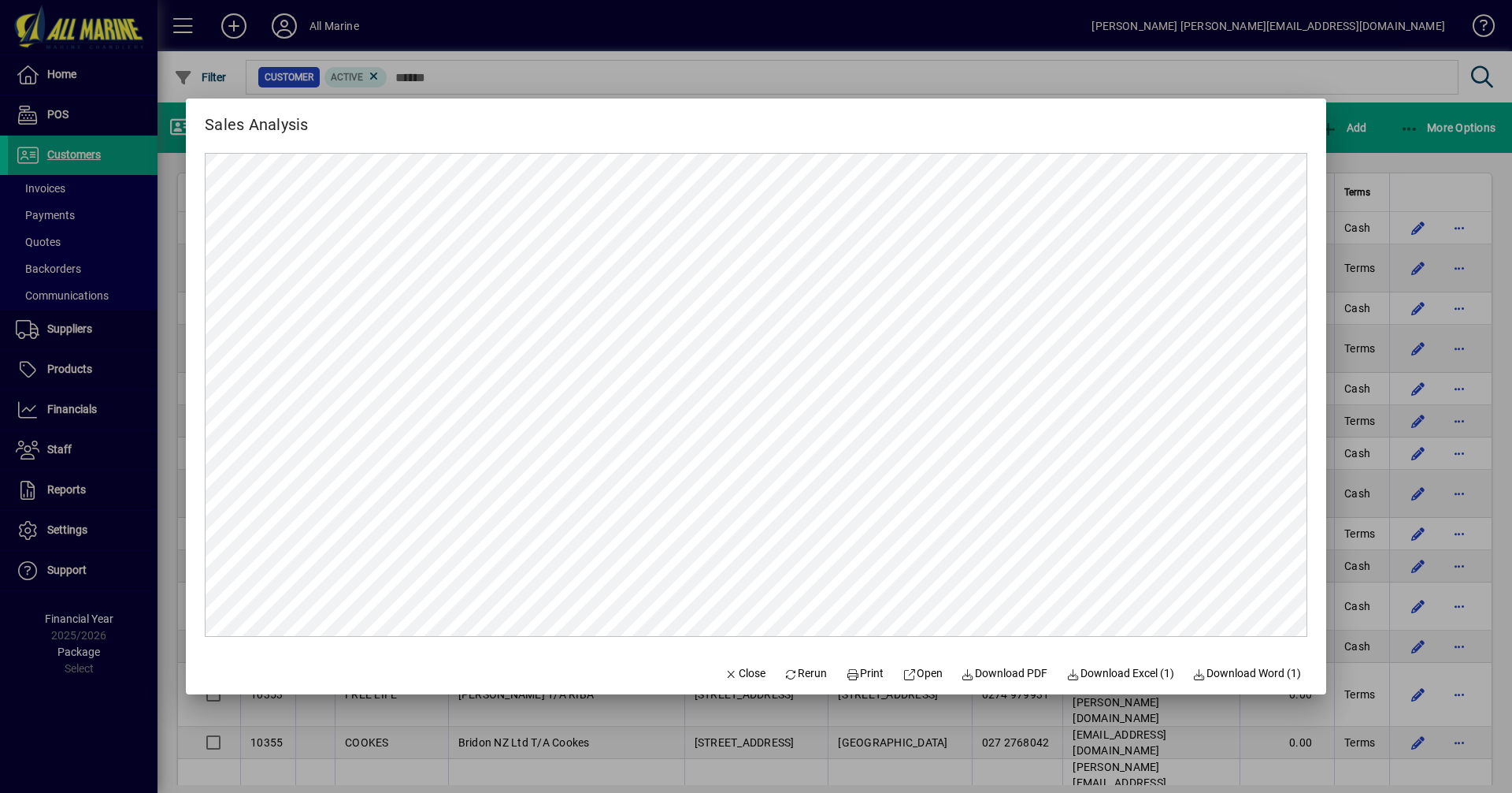
click at [1391, 138] on div at bounding box center [756, 396] width 1512 height 793
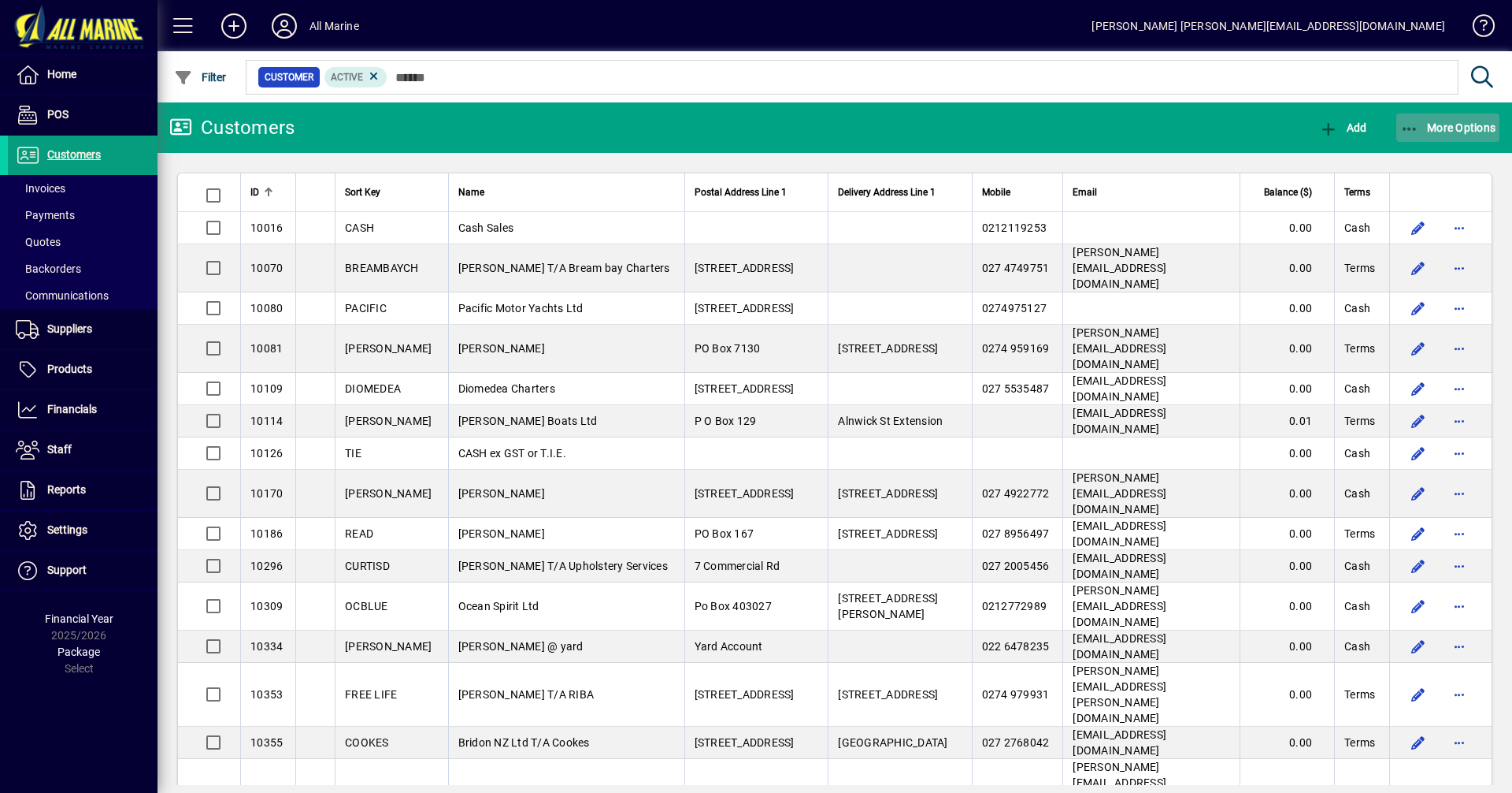
click at [1425, 123] on span "More Options" at bounding box center [1448, 128] width 96 height 12
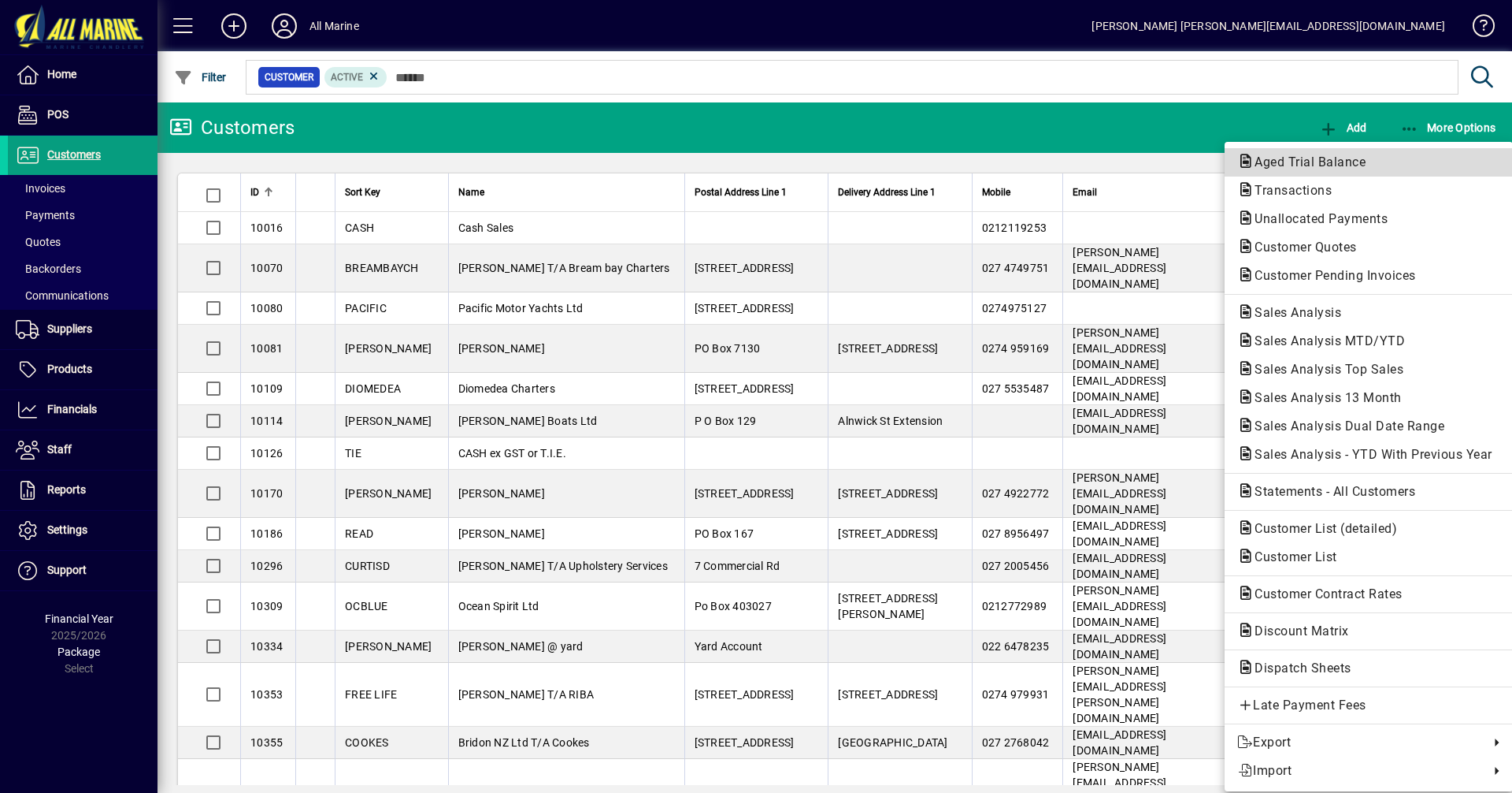
click at [1290, 164] on span "Aged Trial Balance" at bounding box center [1305, 161] width 137 height 15
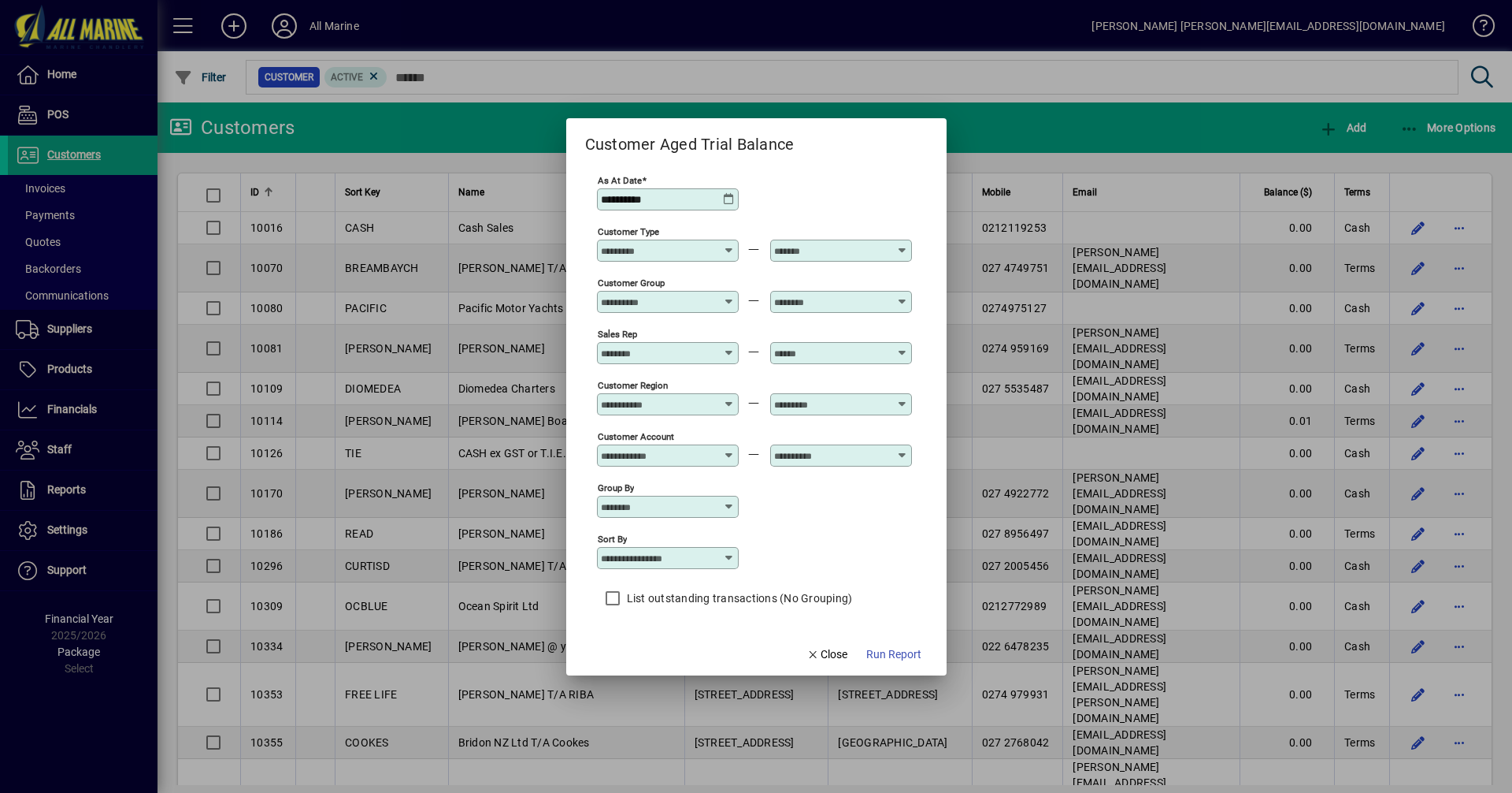
click at [1144, 123] on div at bounding box center [756, 396] width 1512 height 793
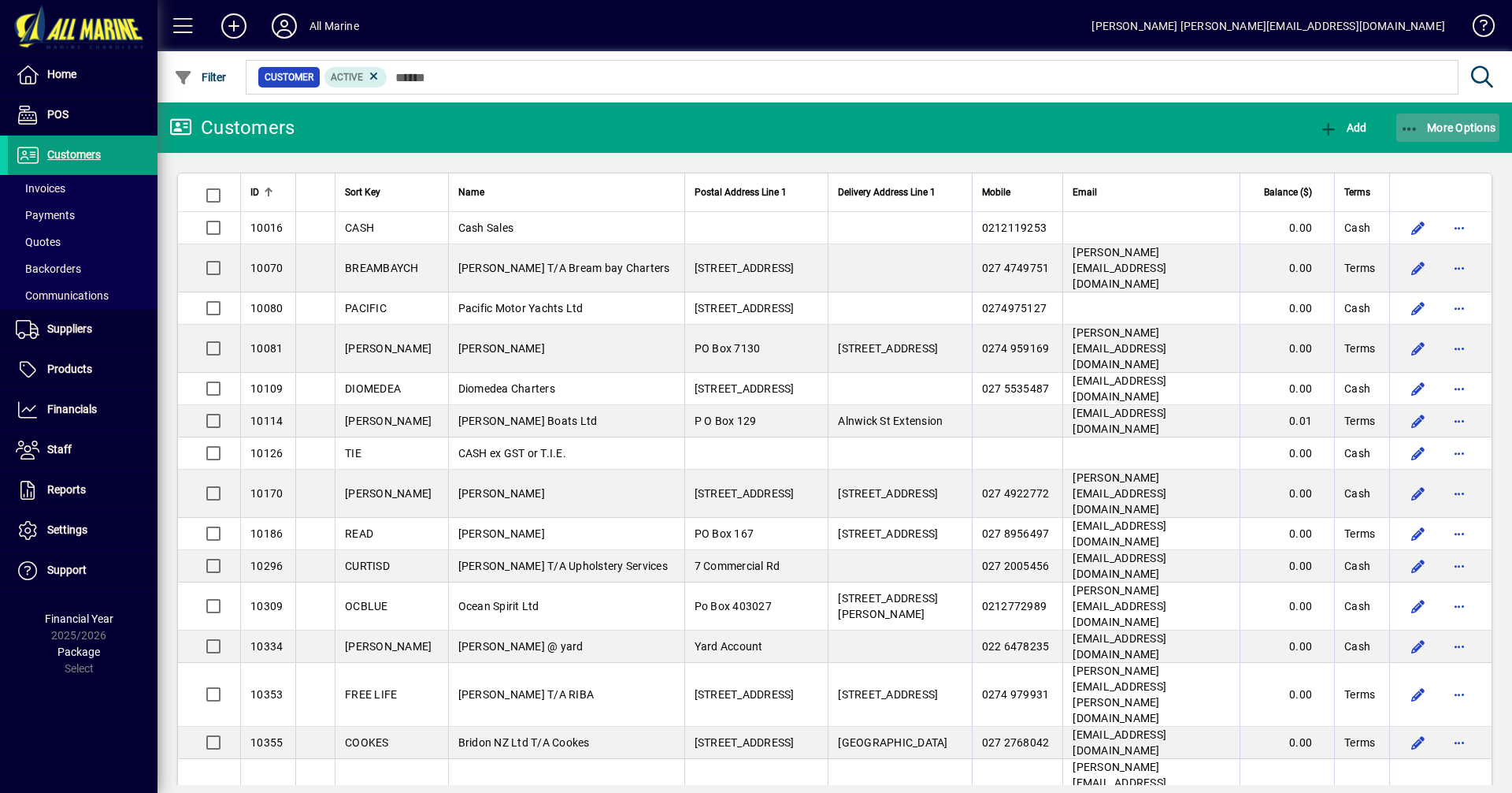
click at [1420, 132] on span "More Options" at bounding box center [1448, 128] width 96 height 12
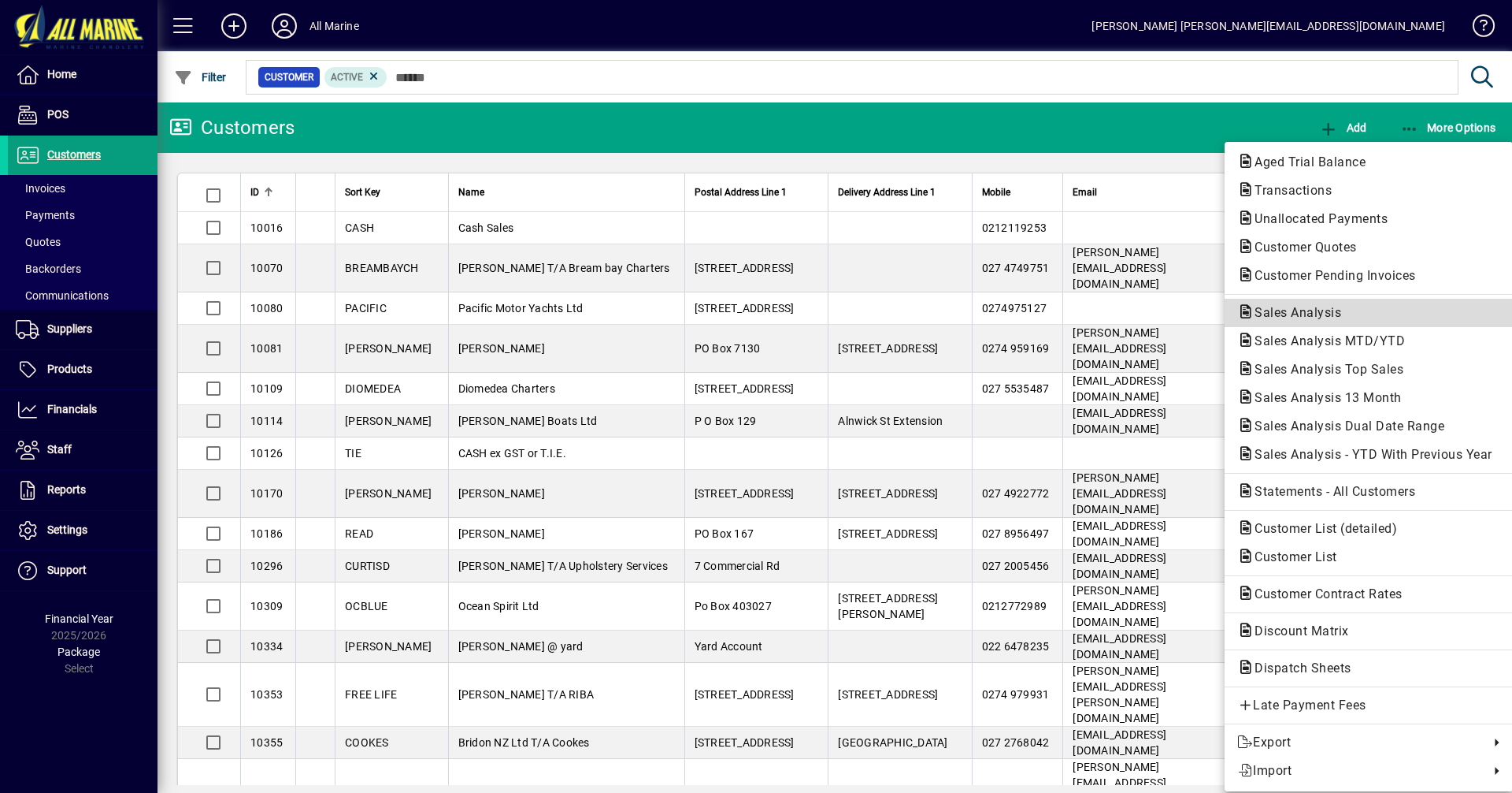
click at [1299, 311] on span "Sales Analysis" at bounding box center [1293, 312] width 112 height 15
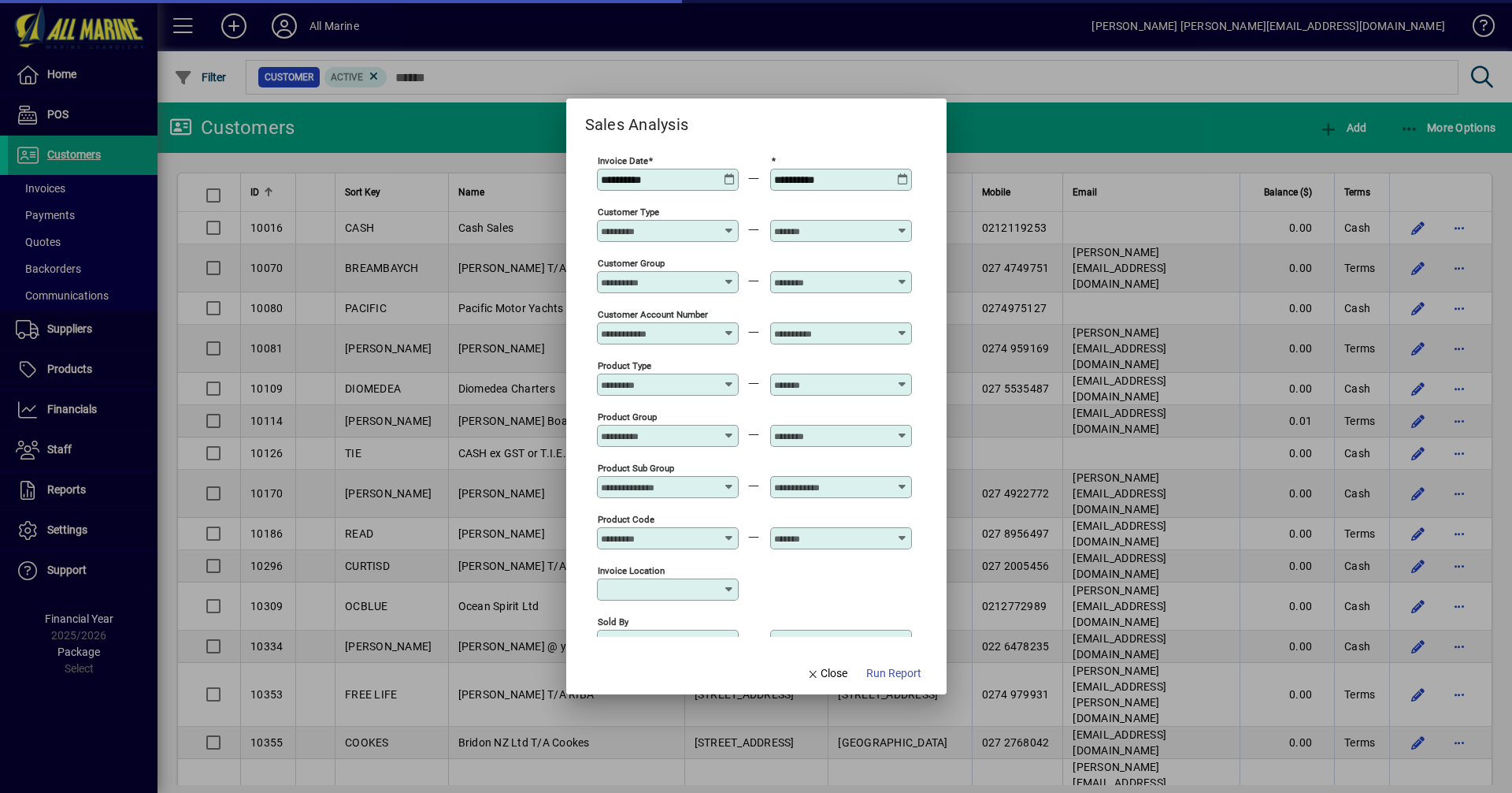
type input "**********"
click at [733, 173] on icon at bounding box center [729, 173] width 12 height 0
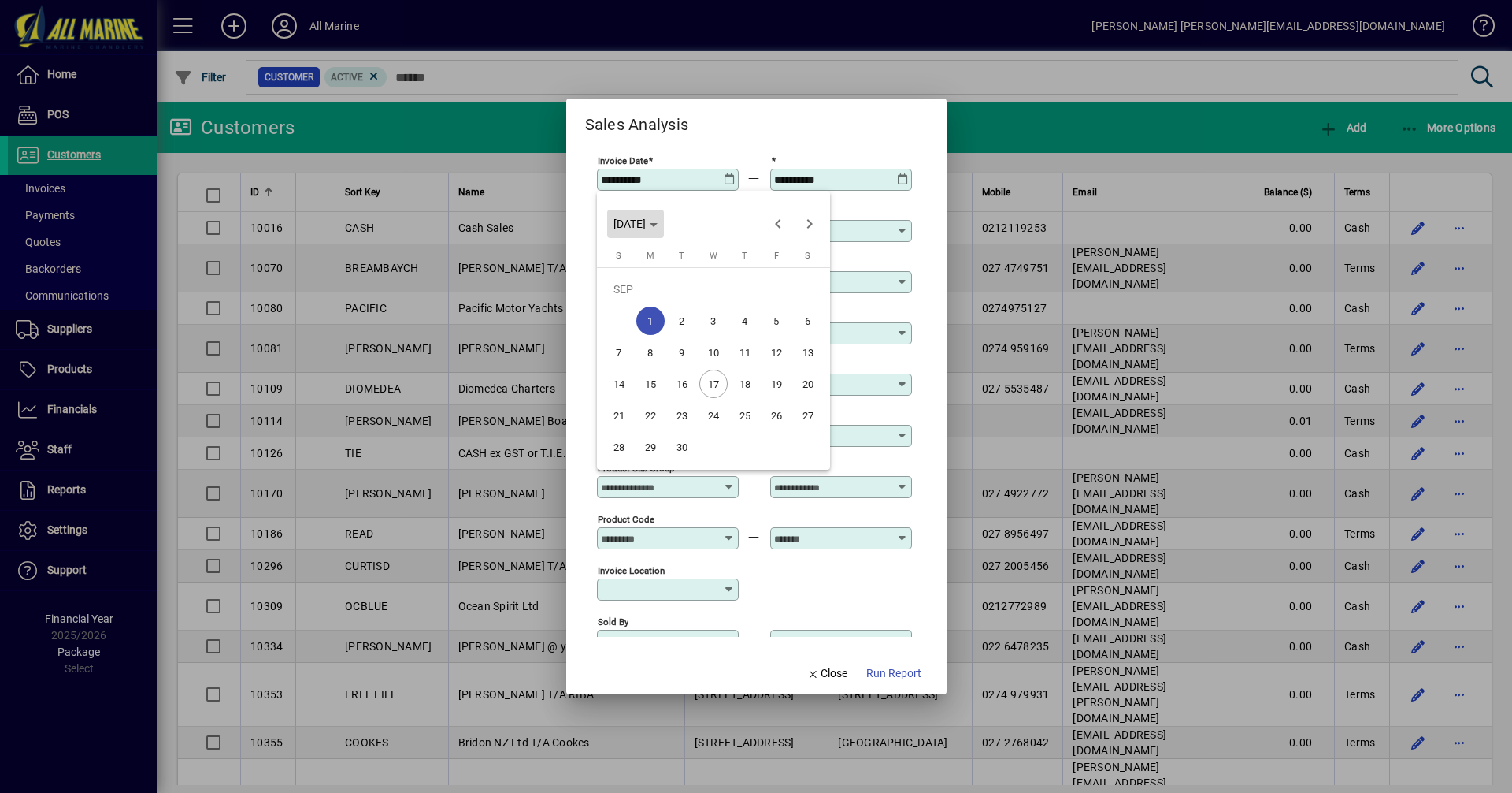
click at [646, 218] on span "[DATE]" at bounding box center [630, 224] width 32 height 12
click at [743, 303] on span "2022" at bounding box center [740, 304] width 50 height 28
click at [623, 371] on span "SEP" at bounding box center [631, 367] width 50 height 28
click at [743, 287] on span "1" at bounding box center [745, 289] width 28 height 28
type input "**********"
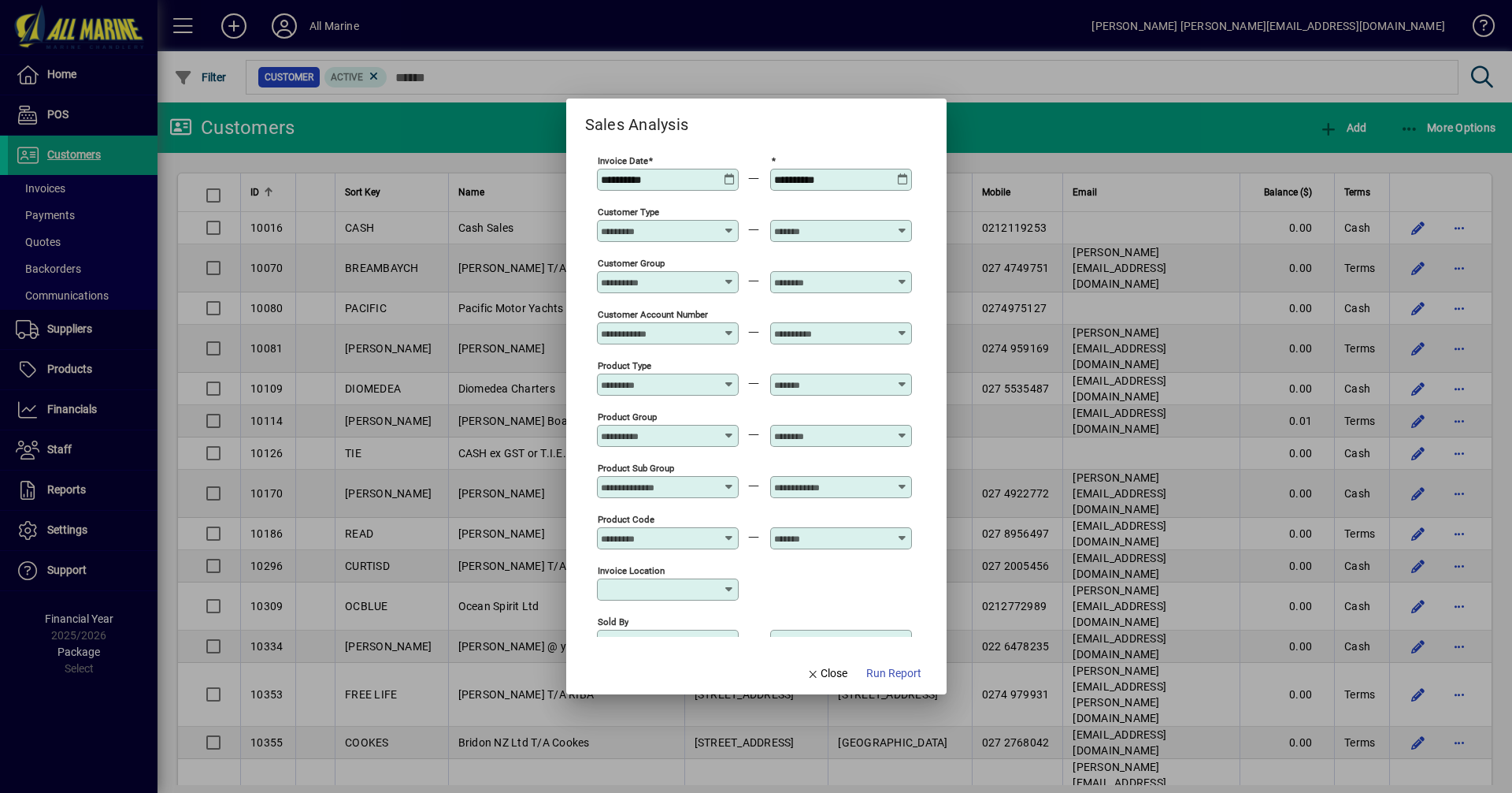
click at [904, 173] on icon at bounding box center [903, 173] width 12 height 0
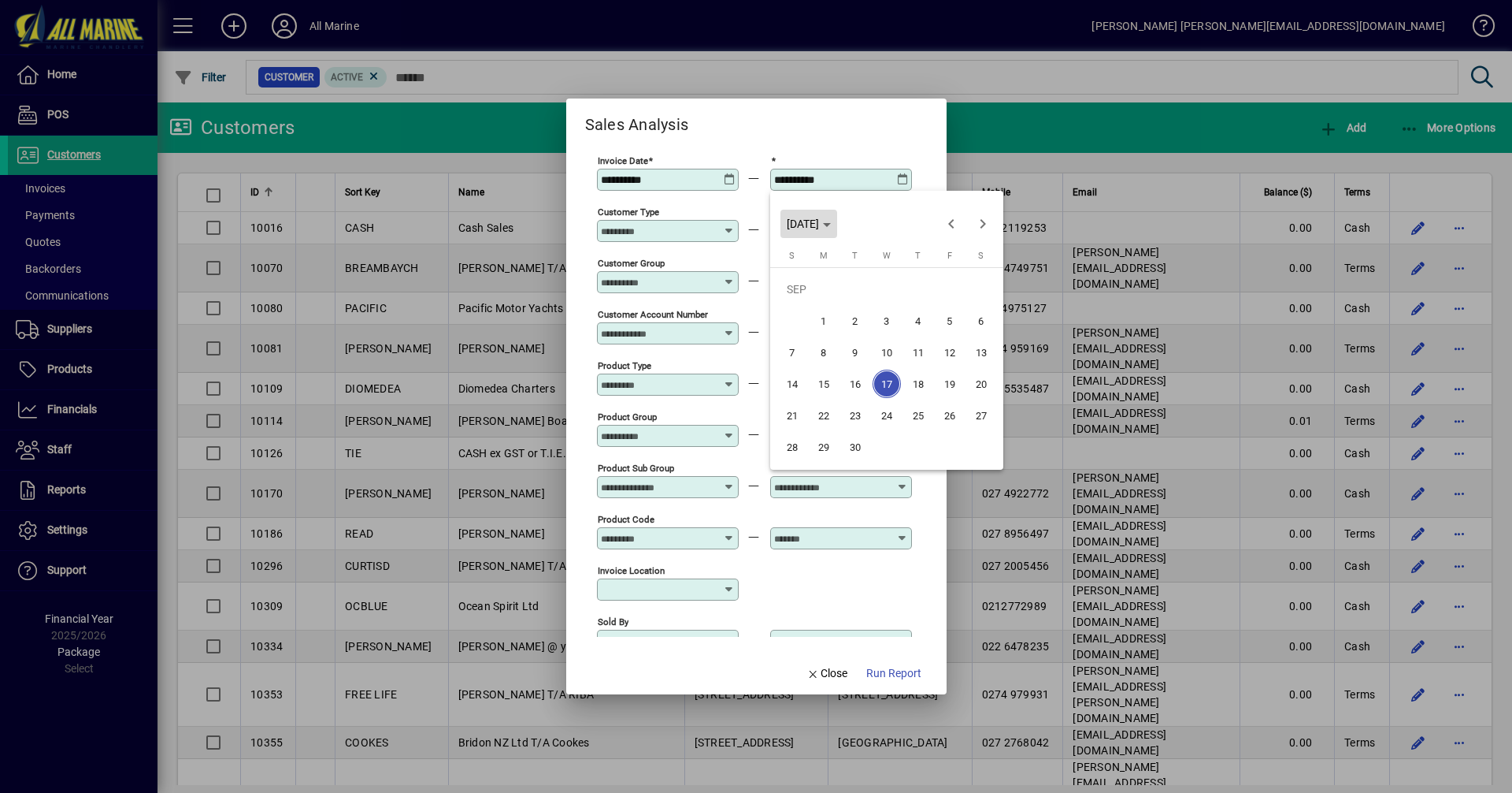
click at [819, 222] on span "[DATE]" at bounding box center [803, 224] width 32 height 12
click at [905, 298] on span "2022" at bounding box center [914, 304] width 50 height 28
click at [802, 370] on span "SEP" at bounding box center [803, 367] width 50 height 28
click at [983, 352] on span "17" at bounding box center [982, 352] width 28 height 28
type input "**********"
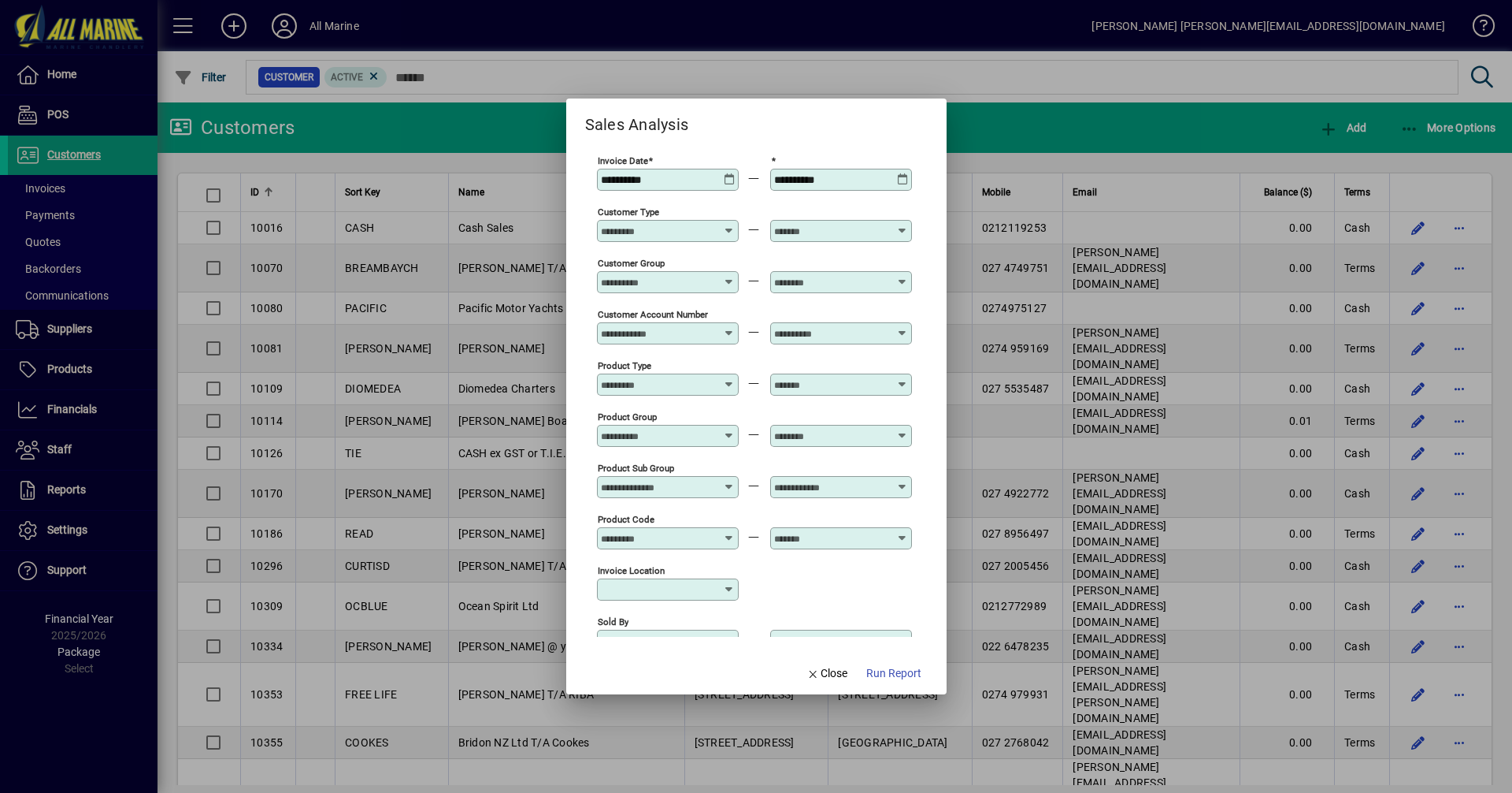
drag, startPoint x: 964, startPoint y: 583, endPoint x: 919, endPoint y: 598, distance: 47.4
click at [919, 598] on div "**********" at bounding box center [756, 396] width 1512 height 793
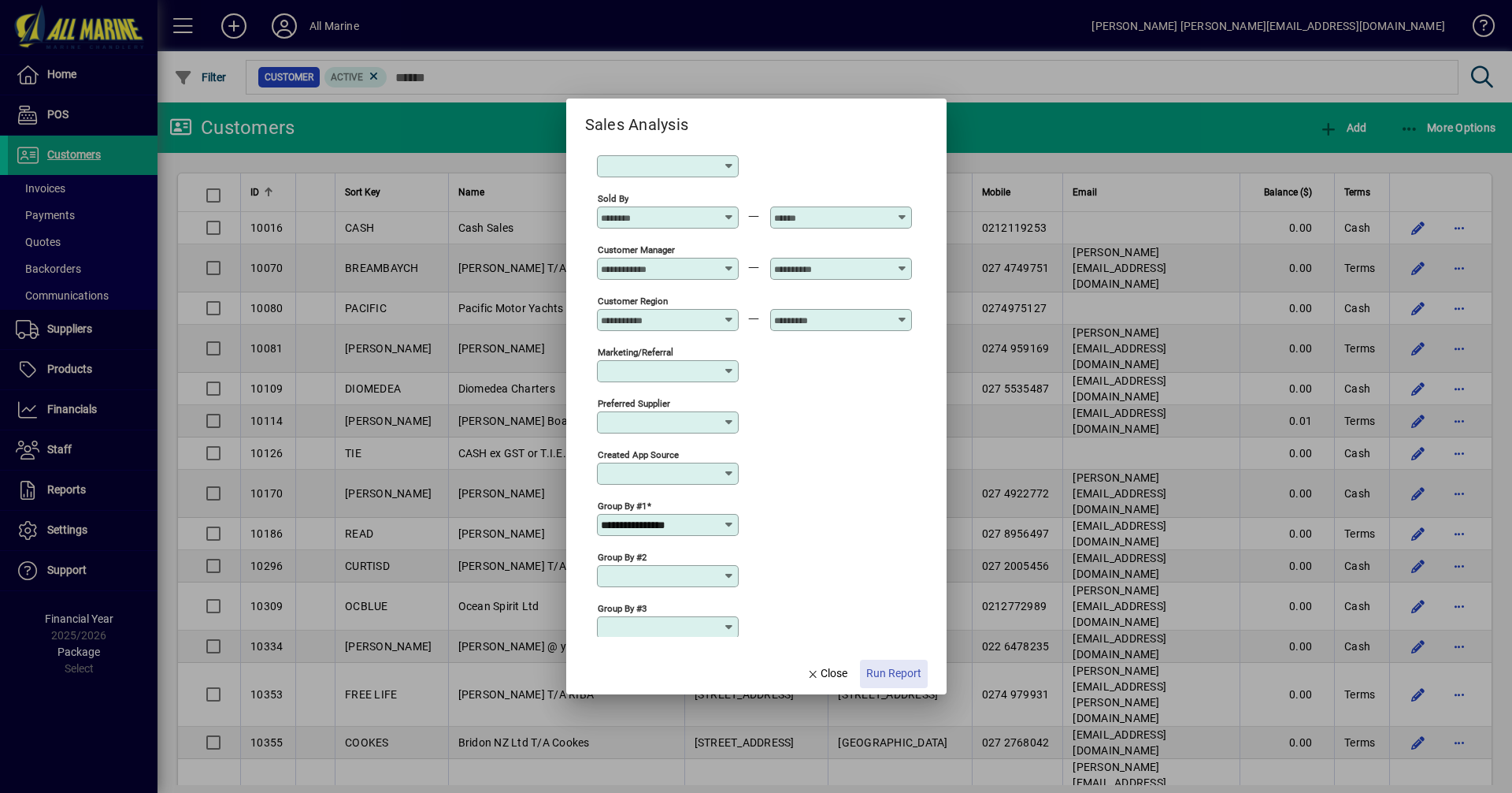
click at [890, 672] on span "Run Report" at bounding box center [894, 673] width 55 height 17
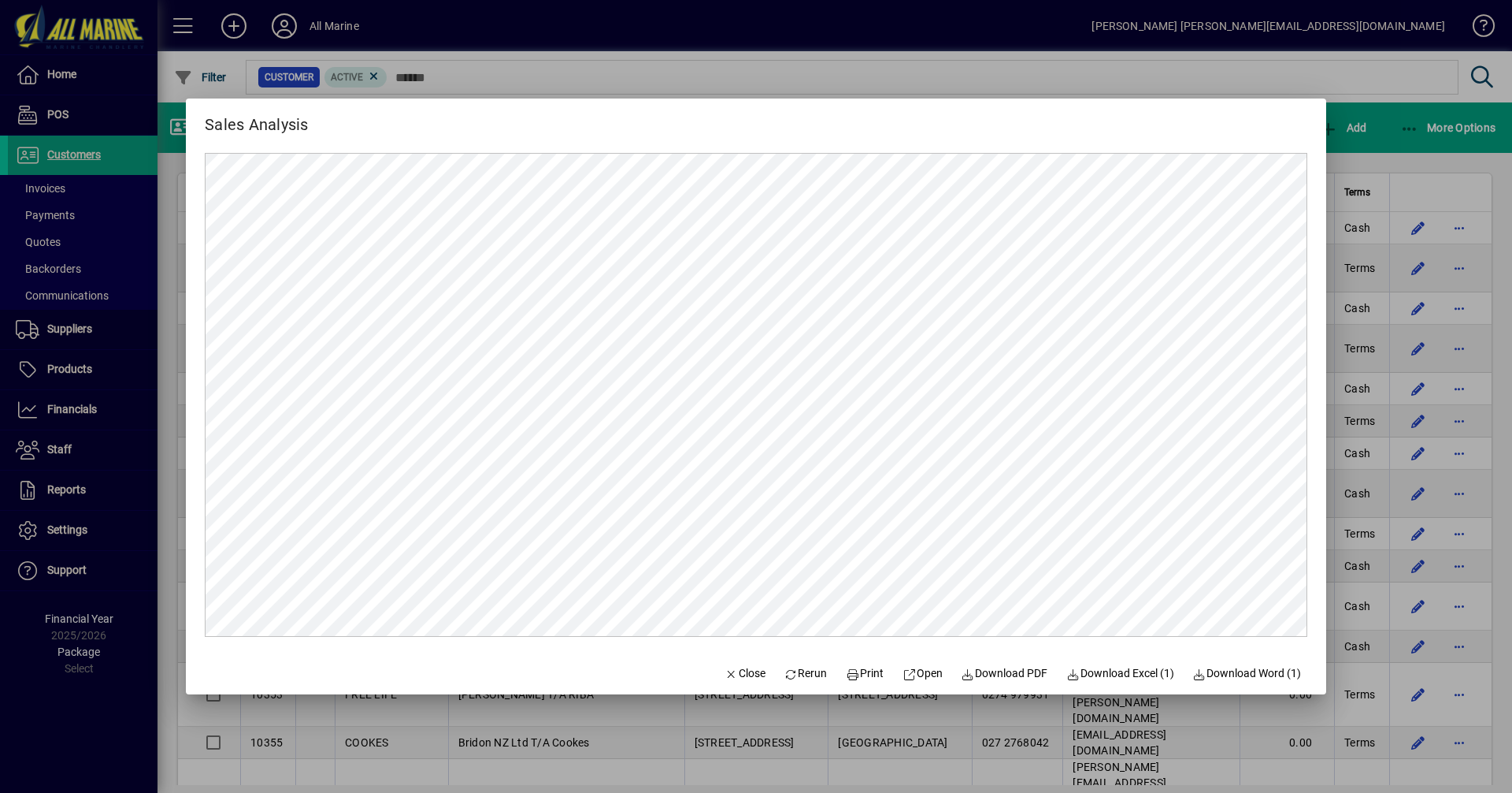
scroll to position [0, 0]
click at [1400, 152] on div at bounding box center [756, 396] width 1512 height 793
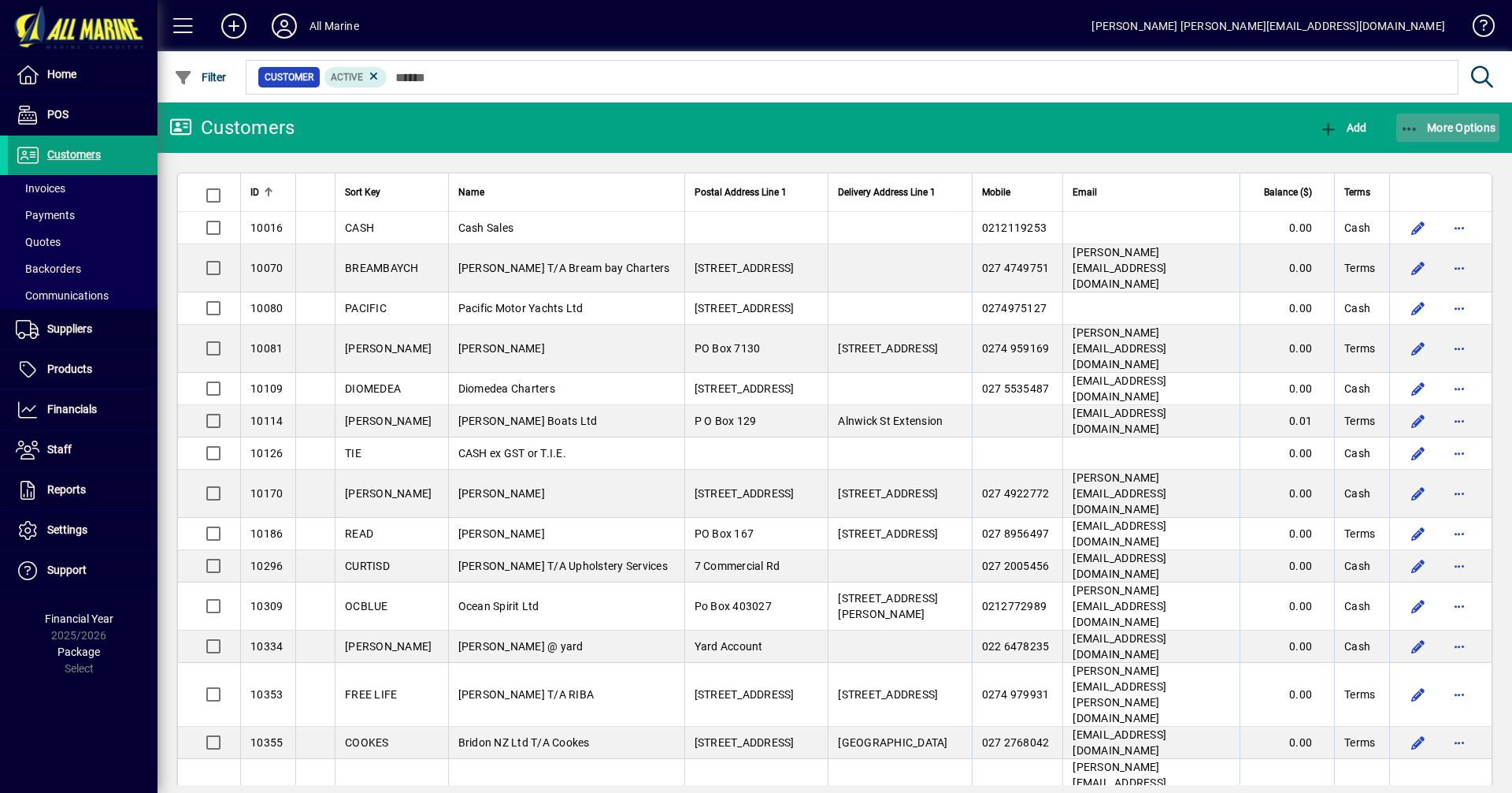
click at [1426, 130] on span "More Options" at bounding box center [1448, 128] width 96 height 12
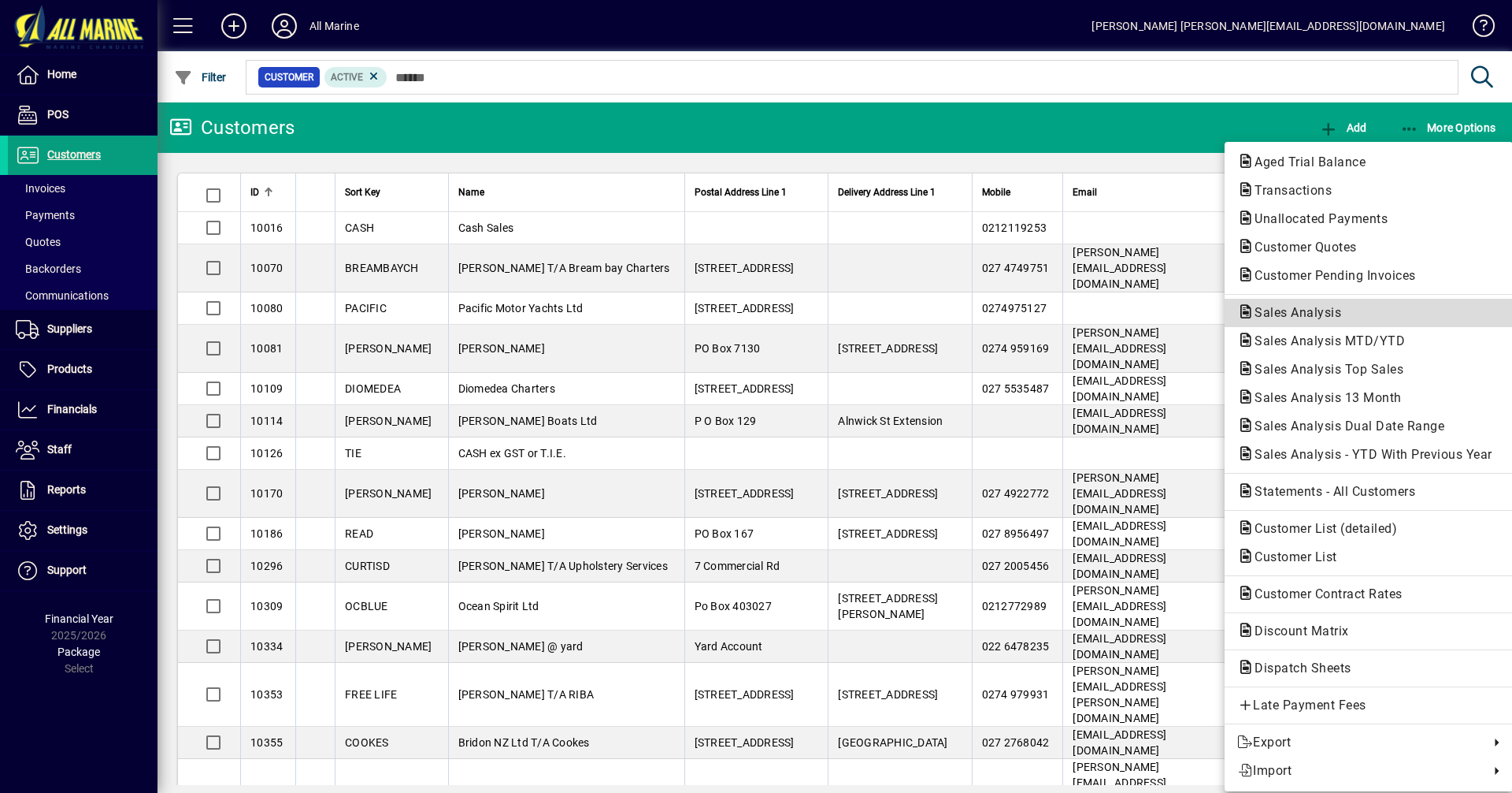
click at [1305, 312] on span "Sales Analysis" at bounding box center [1293, 312] width 112 height 15
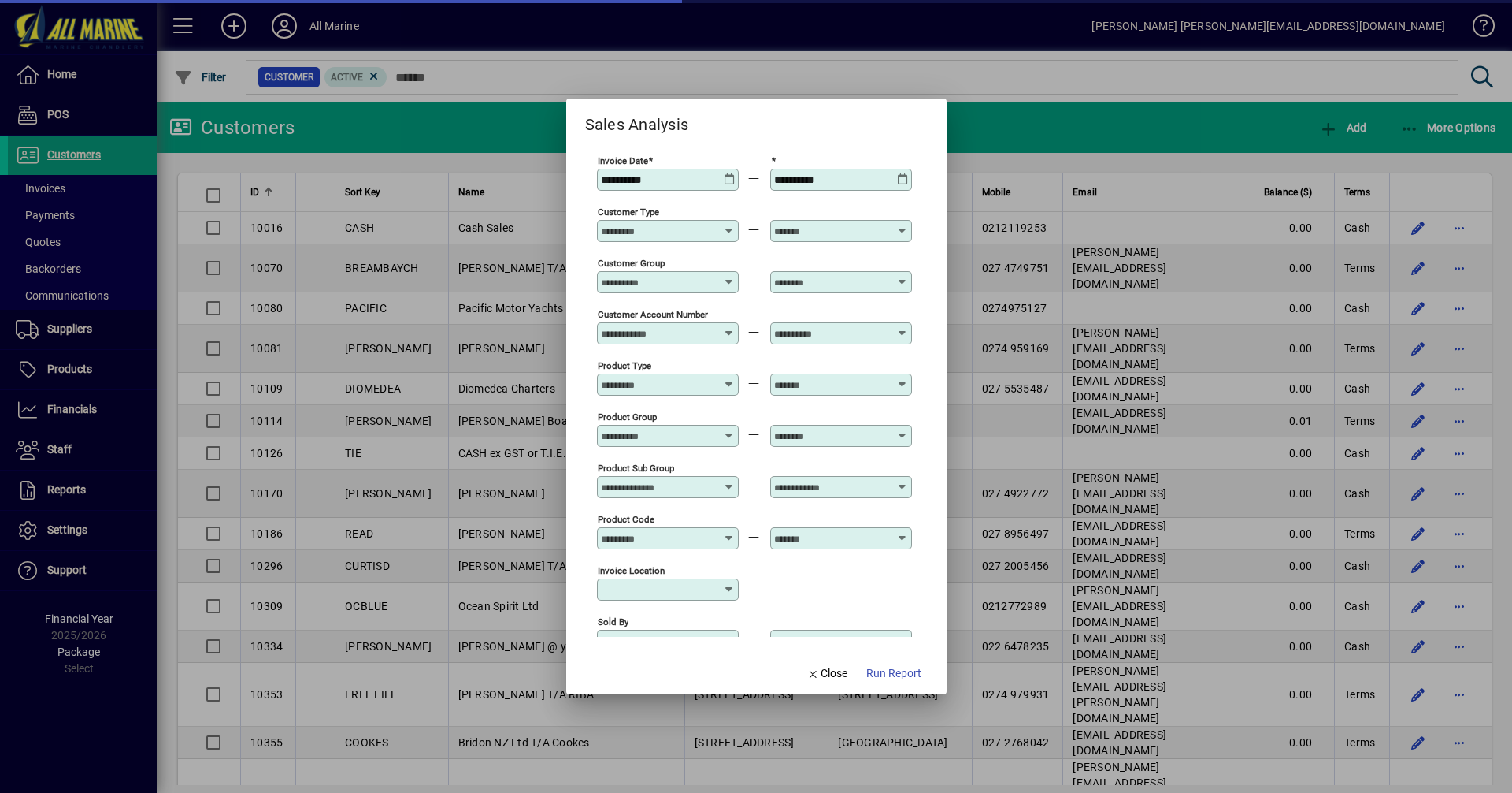
type input "**********"
click at [731, 173] on icon at bounding box center [729, 173] width 12 height 0
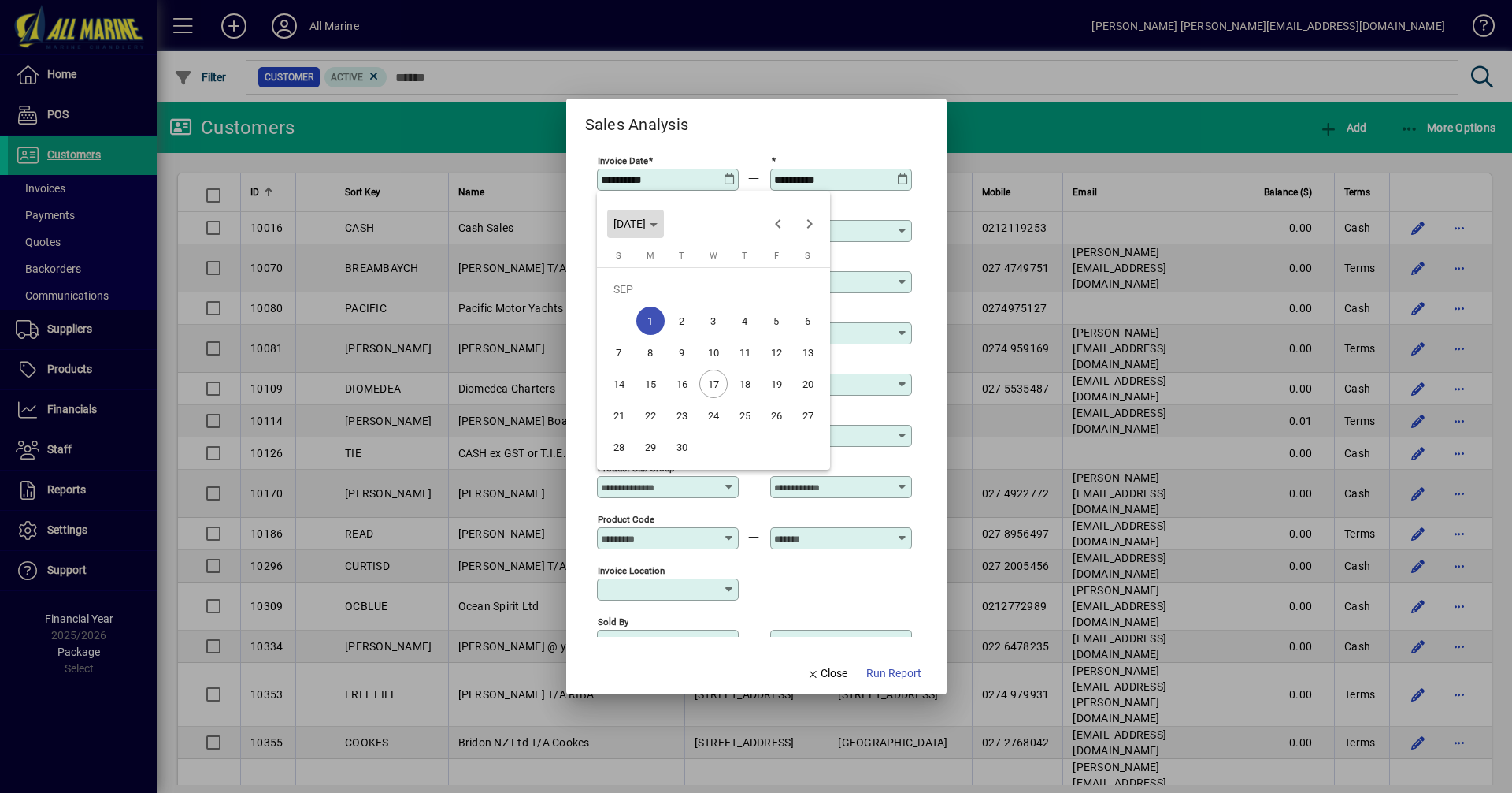
click at [646, 220] on span "[DATE]" at bounding box center [630, 224] width 32 height 12
click at [755, 302] on span "2022" at bounding box center [740, 304] width 50 height 28
click at [631, 360] on span "SEP" at bounding box center [631, 367] width 50 height 28
click at [743, 288] on span "1" at bounding box center [745, 289] width 28 height 28
type input "**********"
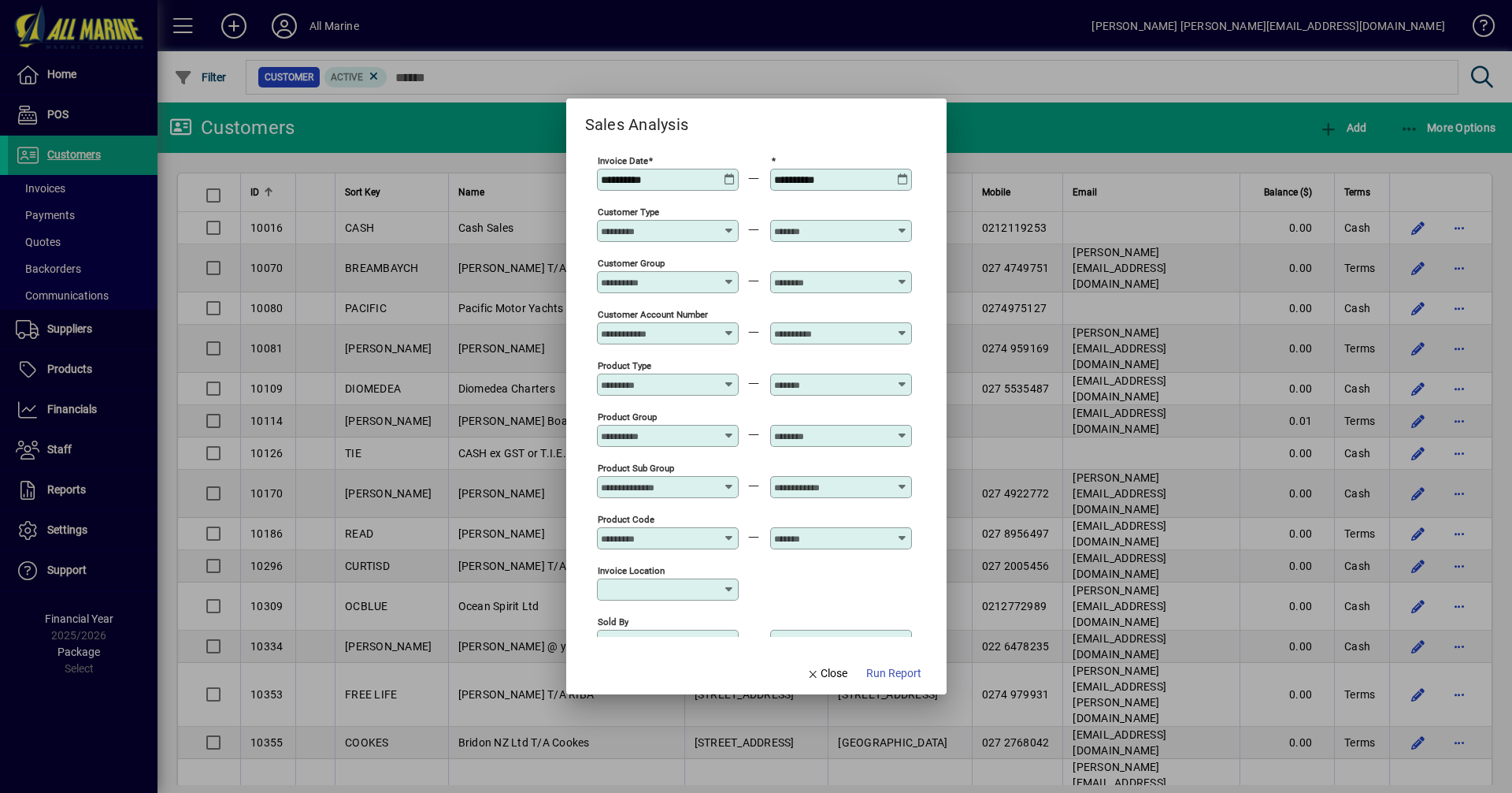
click at [901, 173] on icon at bounding box center [903, 173] width 12 height 0
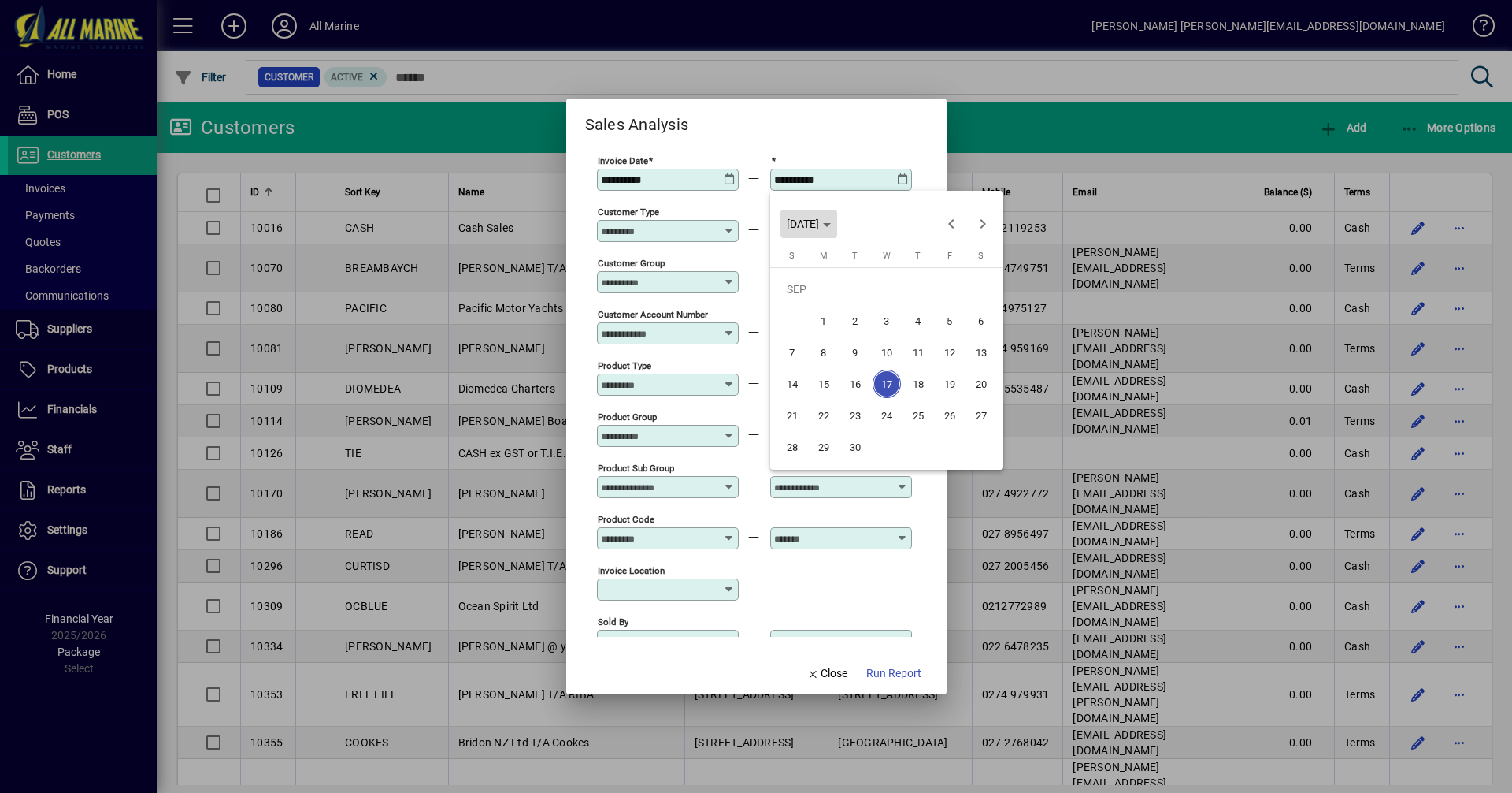
click at [819, 222] on span "[DATE]" at bounding box center [803, 224] width 32 height 12
click at [912, 298] on span "2022" at bounding box center [914, 304] width 50 height 28
click at [790, 367] on span "SEP" at bounding box center [803, 367] width 50 height 28
click at [980, 349] on span "17" at bounding box center [982, 352] width 28 height 28
type input "**********"
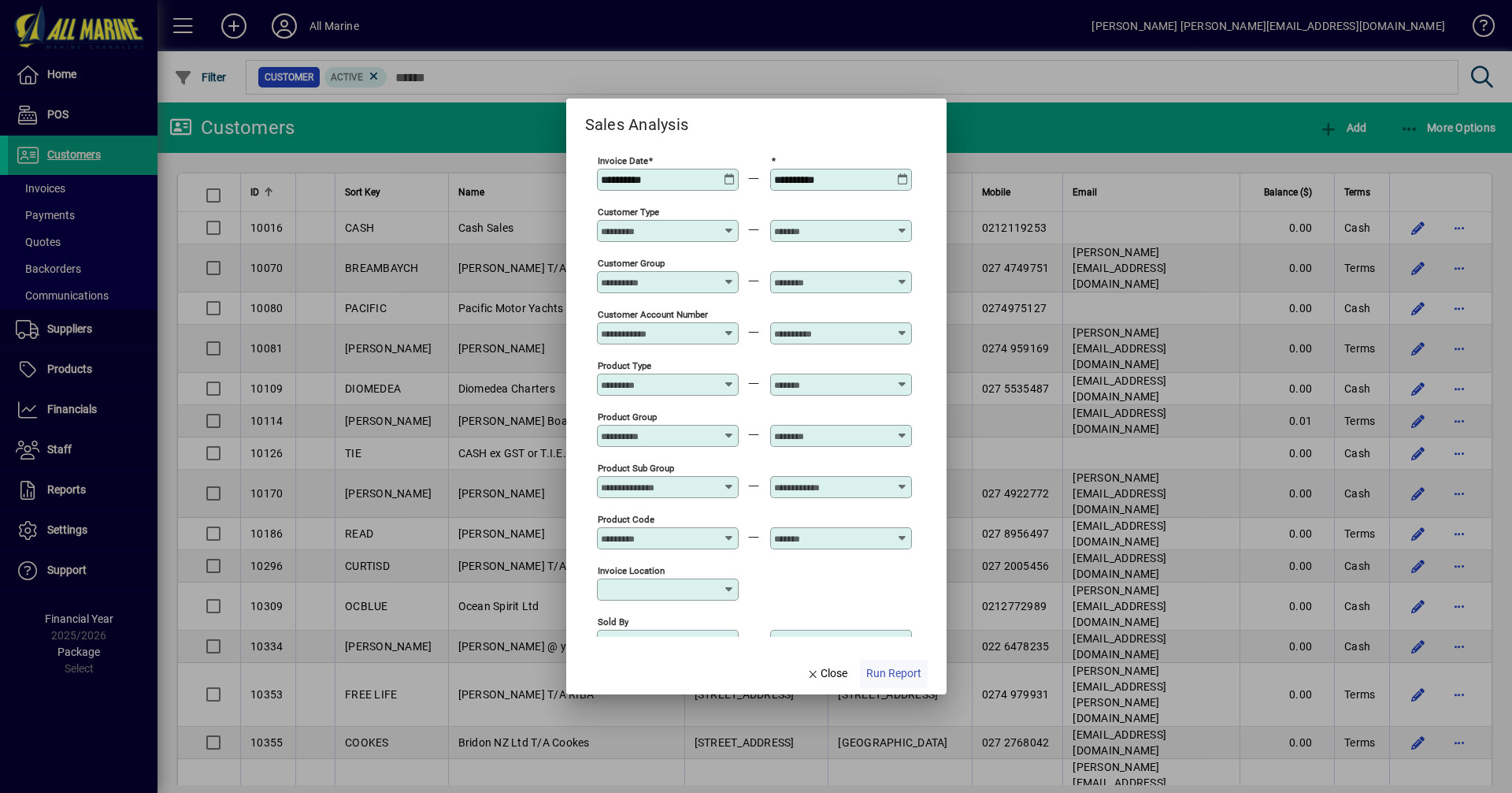
click at [886, 674] on span "Run Report" at bounding box center [894, 673] width 55 height 17
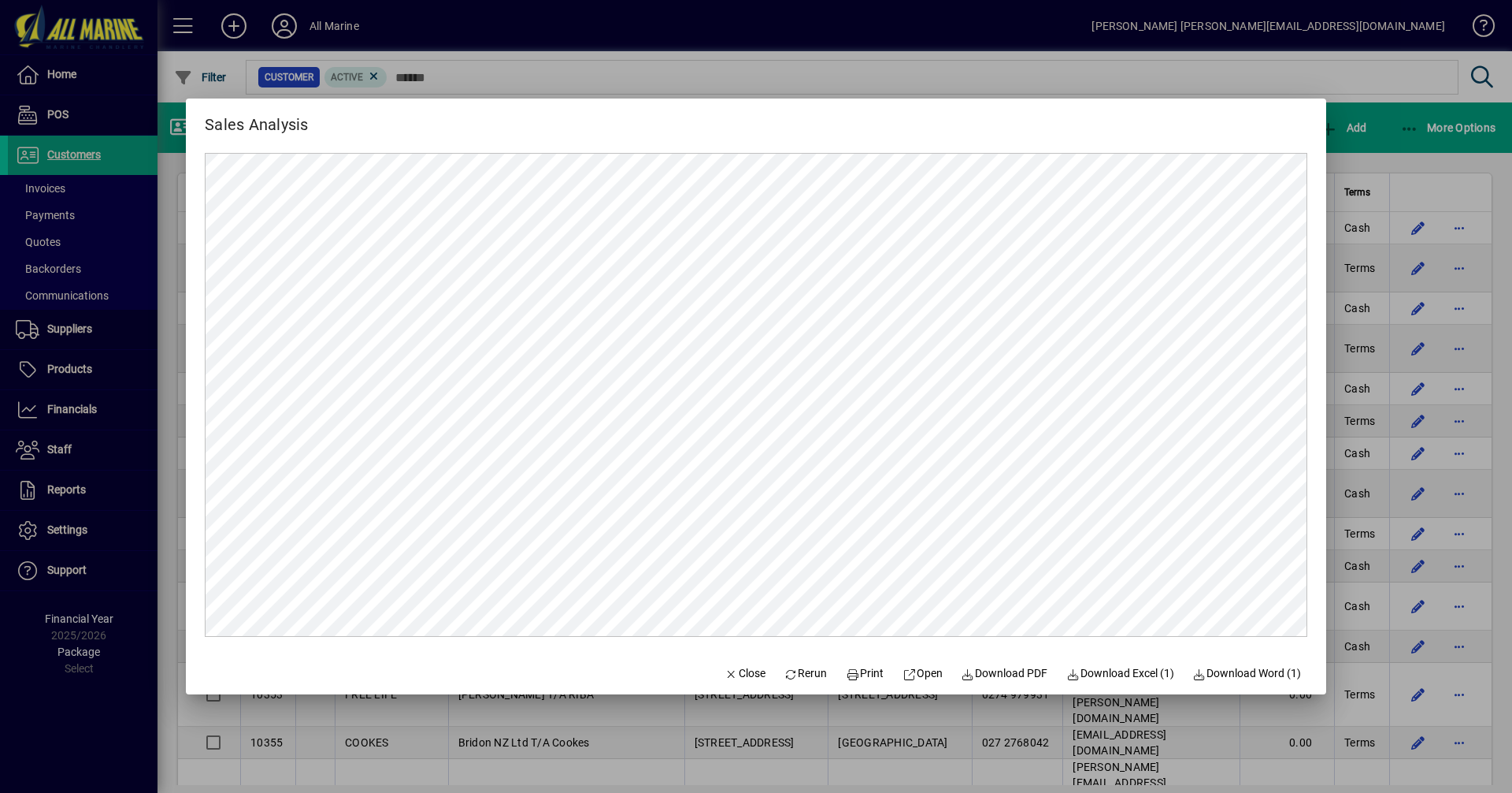
click at [1381, 139] on div at bounding box center [756, 396] width 1512 height 793
